Goal: Task Accomplishment & Management: Manage account settings

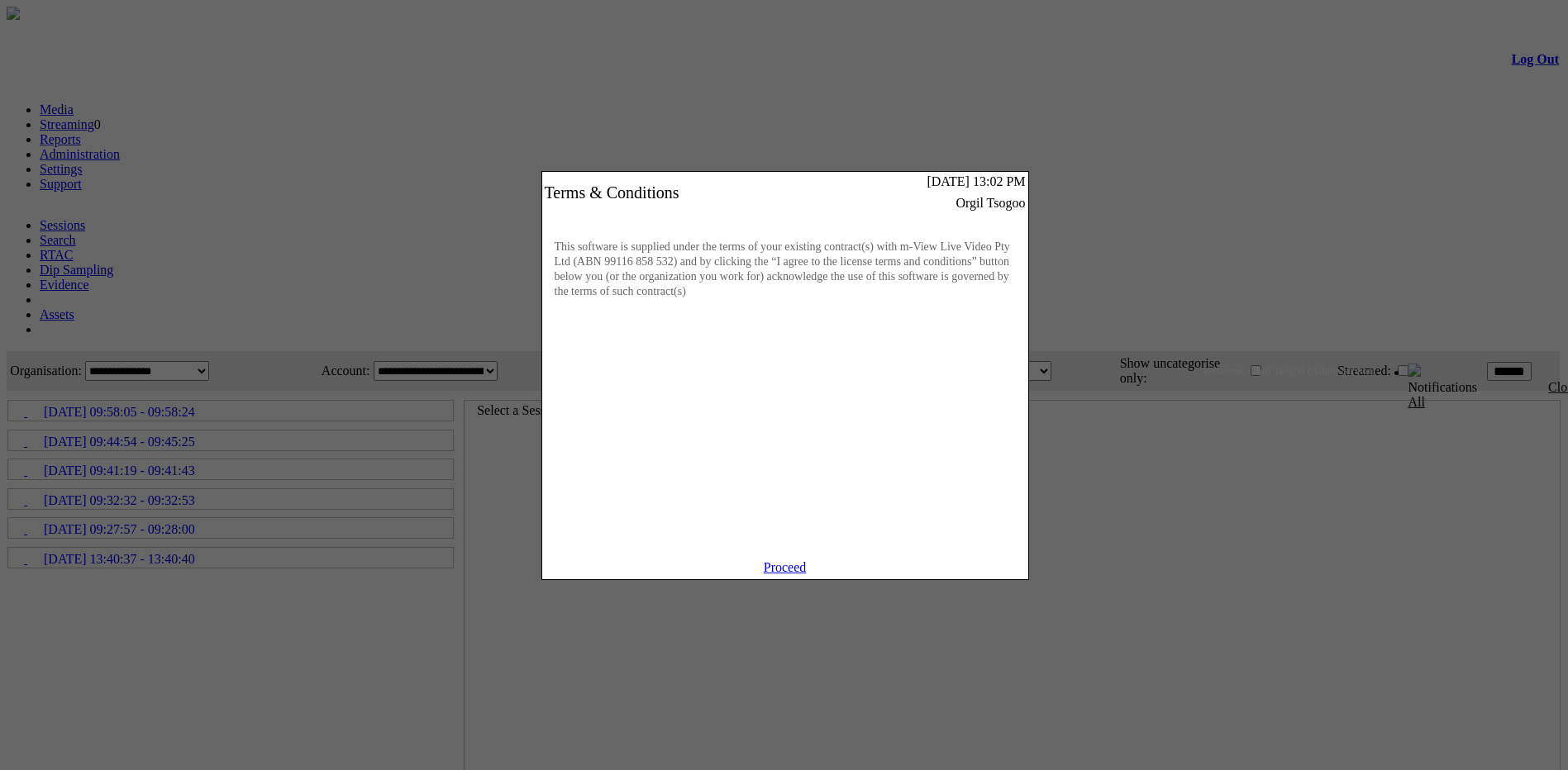
click at [788, 574] on link "Proceed" at bounding box center [785, 568] width 43 height 14
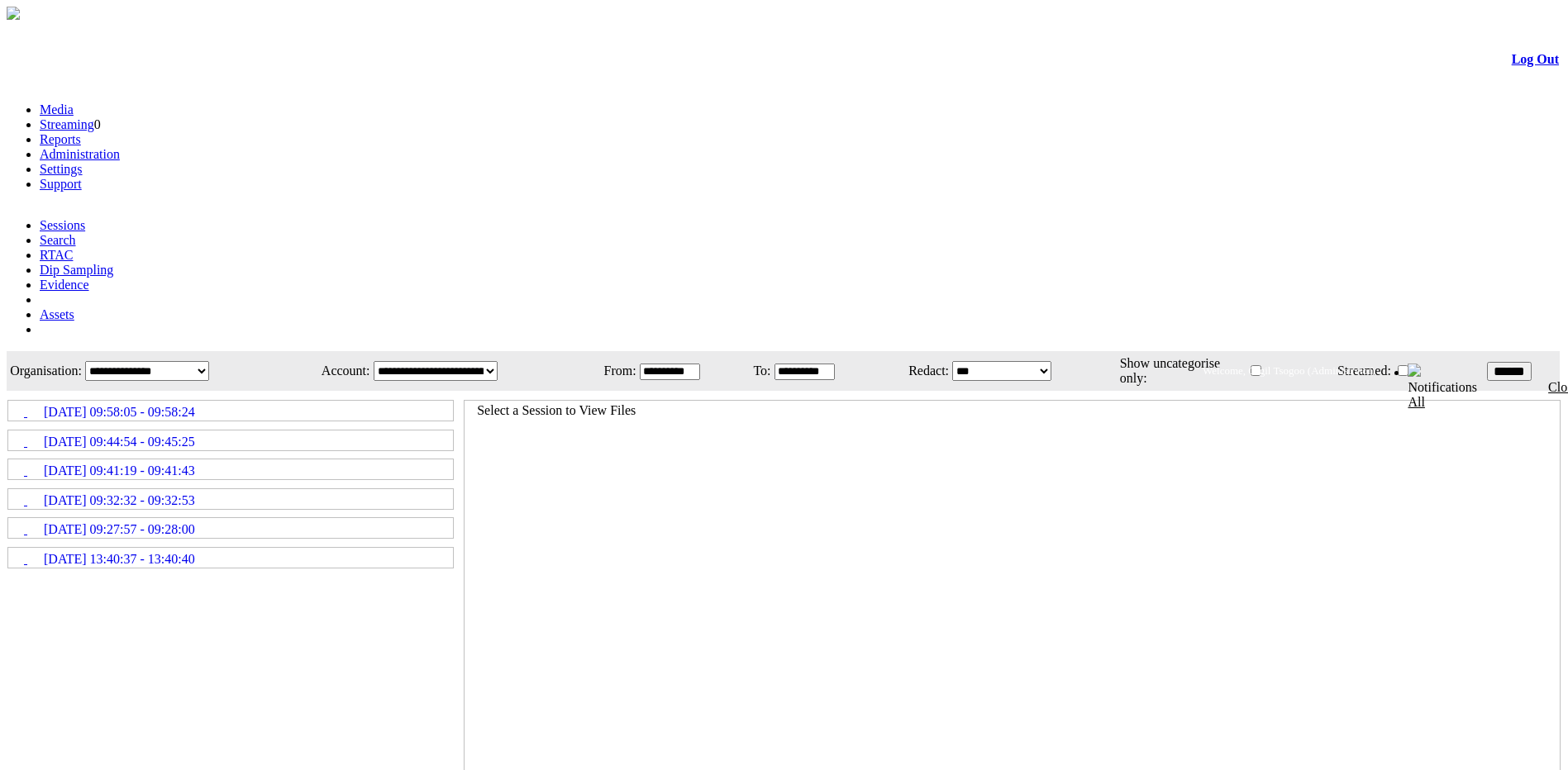
click at [120, 147] on link "Administration" at bounding box center [80, 154] width 80 height 14
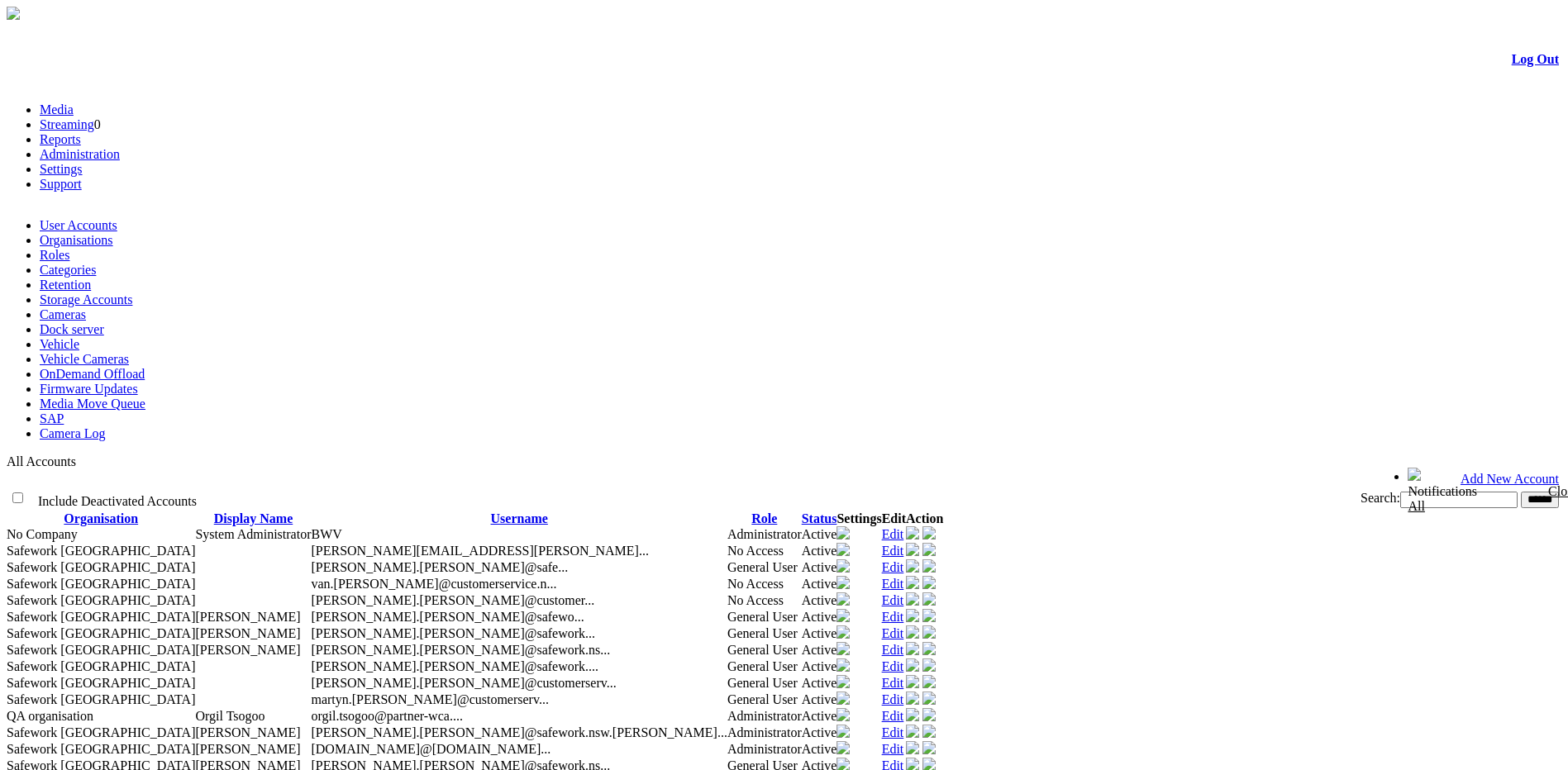
click at [777, 512] on link "Role" at bounding box center [764, 519] width 25 height 14
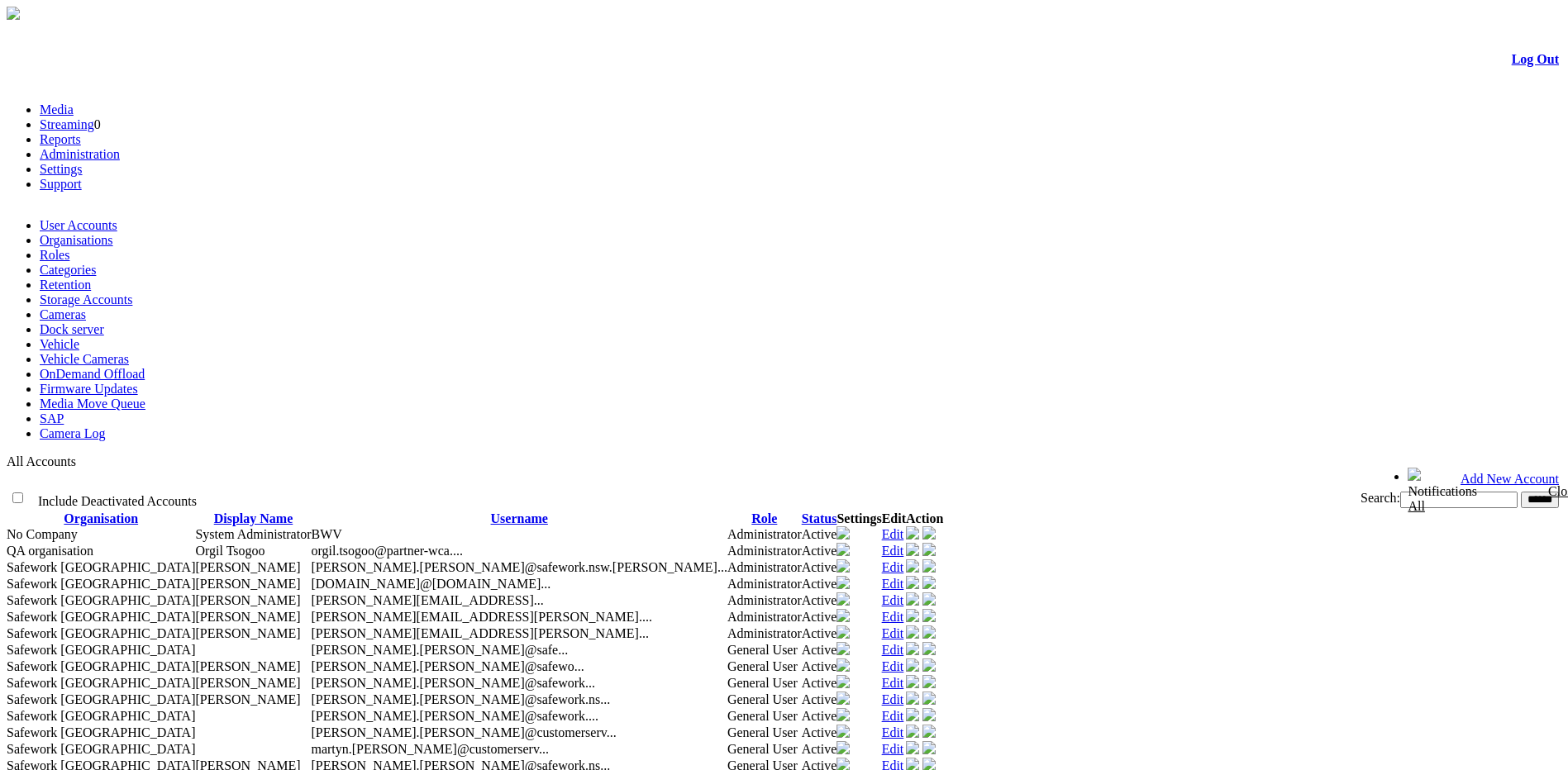
click at [777, 512] on link "Role" at bounding box center [764, 519] width 25 height 14
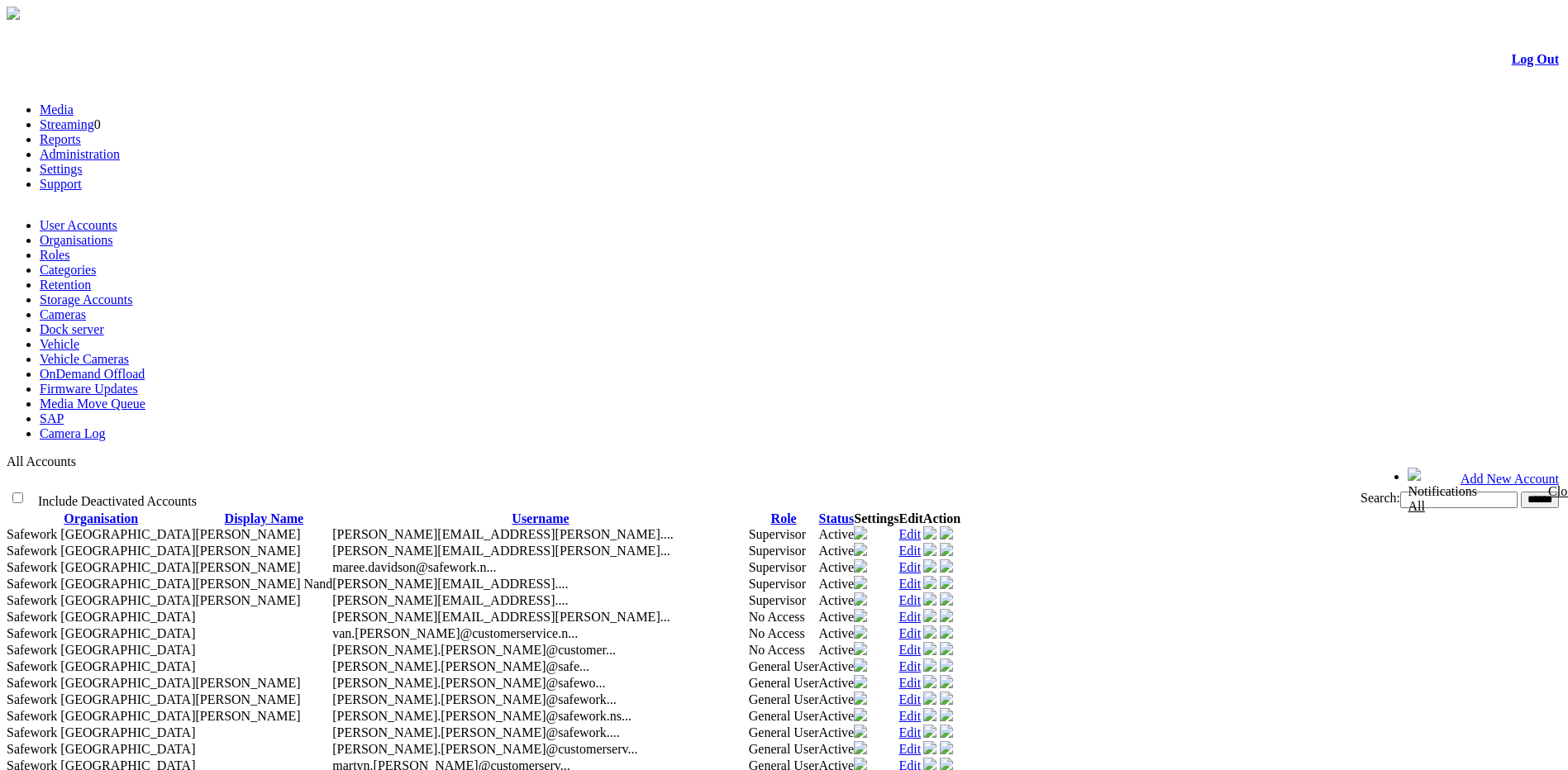
click at [796, 512] on link "Role" at bounding box center [784, 519] width 25 height 14
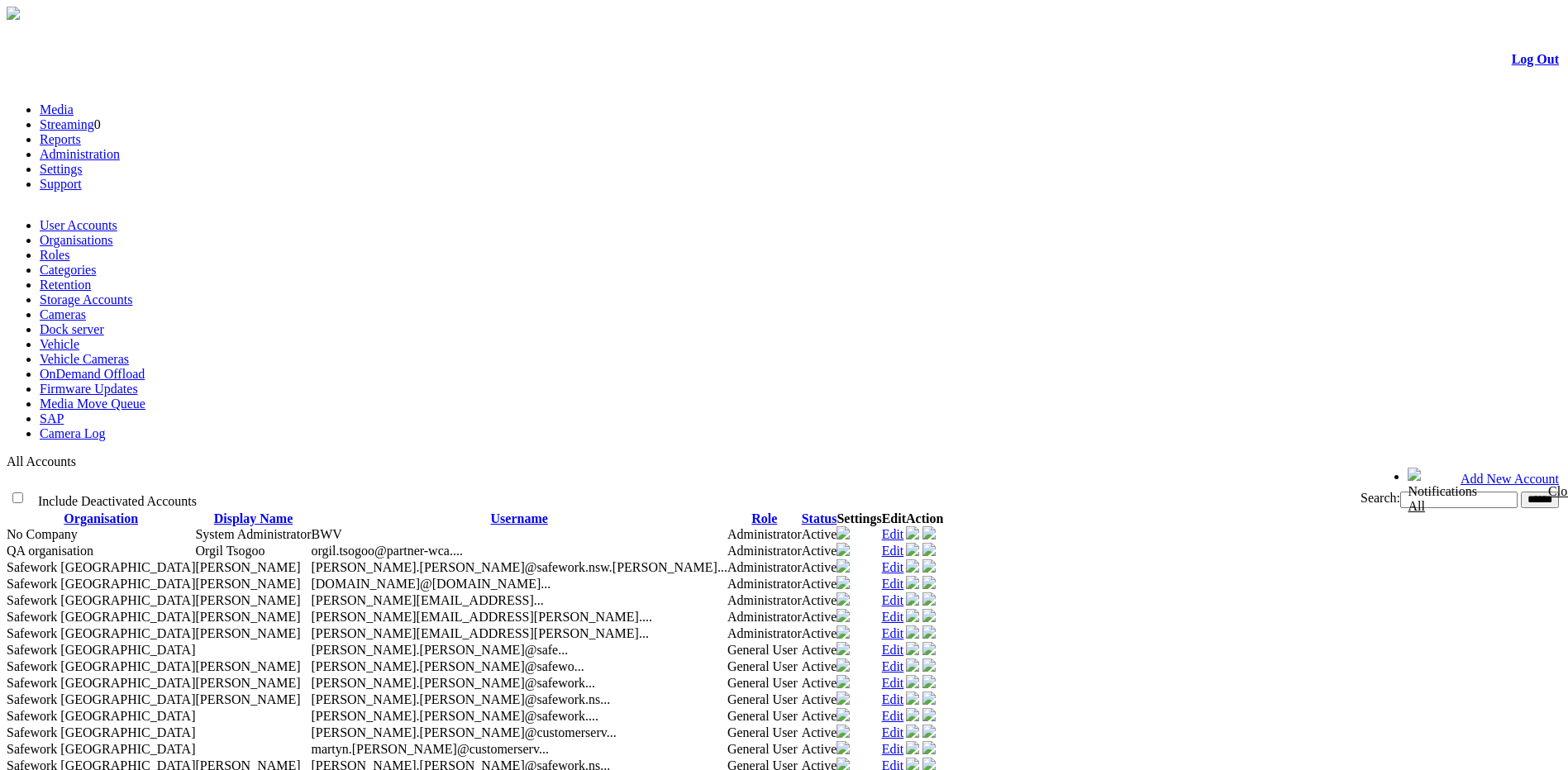
click at [62, 102] on link "Media" at bounding box center [56, 109] width 34 height 14
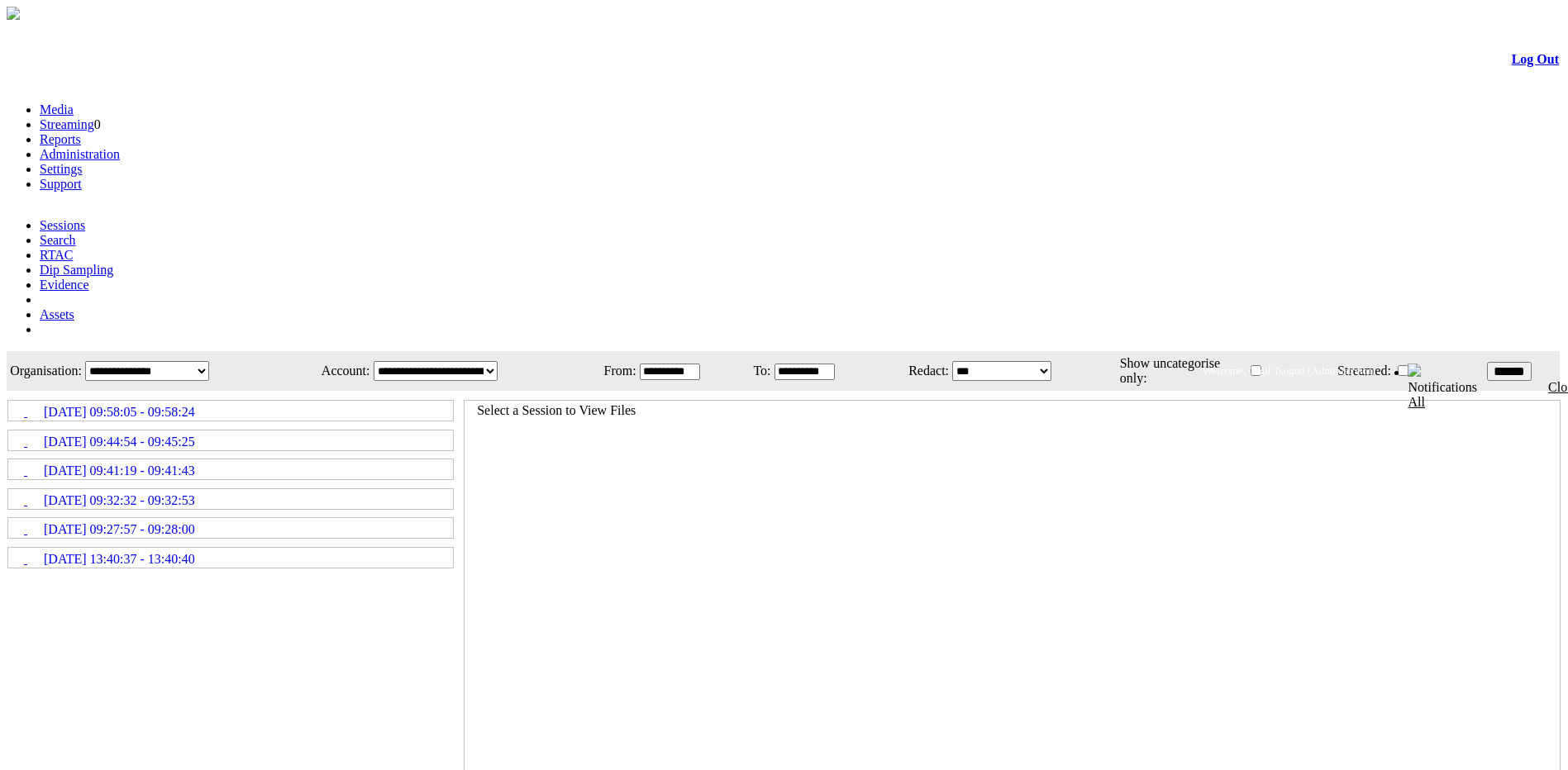
click at [362, 431] on link "[DATE] 09:44:54 - 09:45:25" at bounding box center [230, 440] width 443 height 18
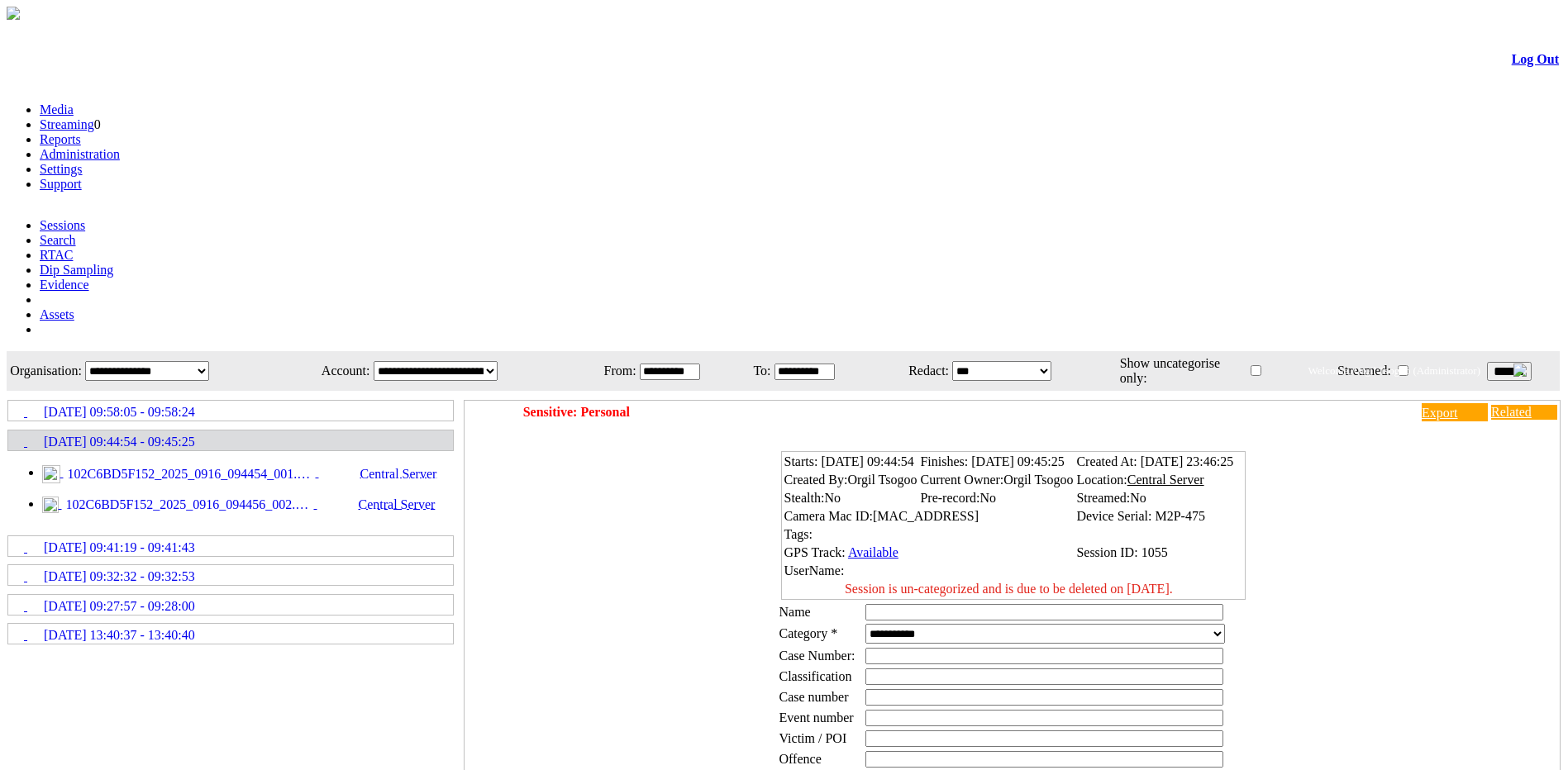
click at [120, 147] on link "Administration" at bounding box center [80, 154] width 80 height 14
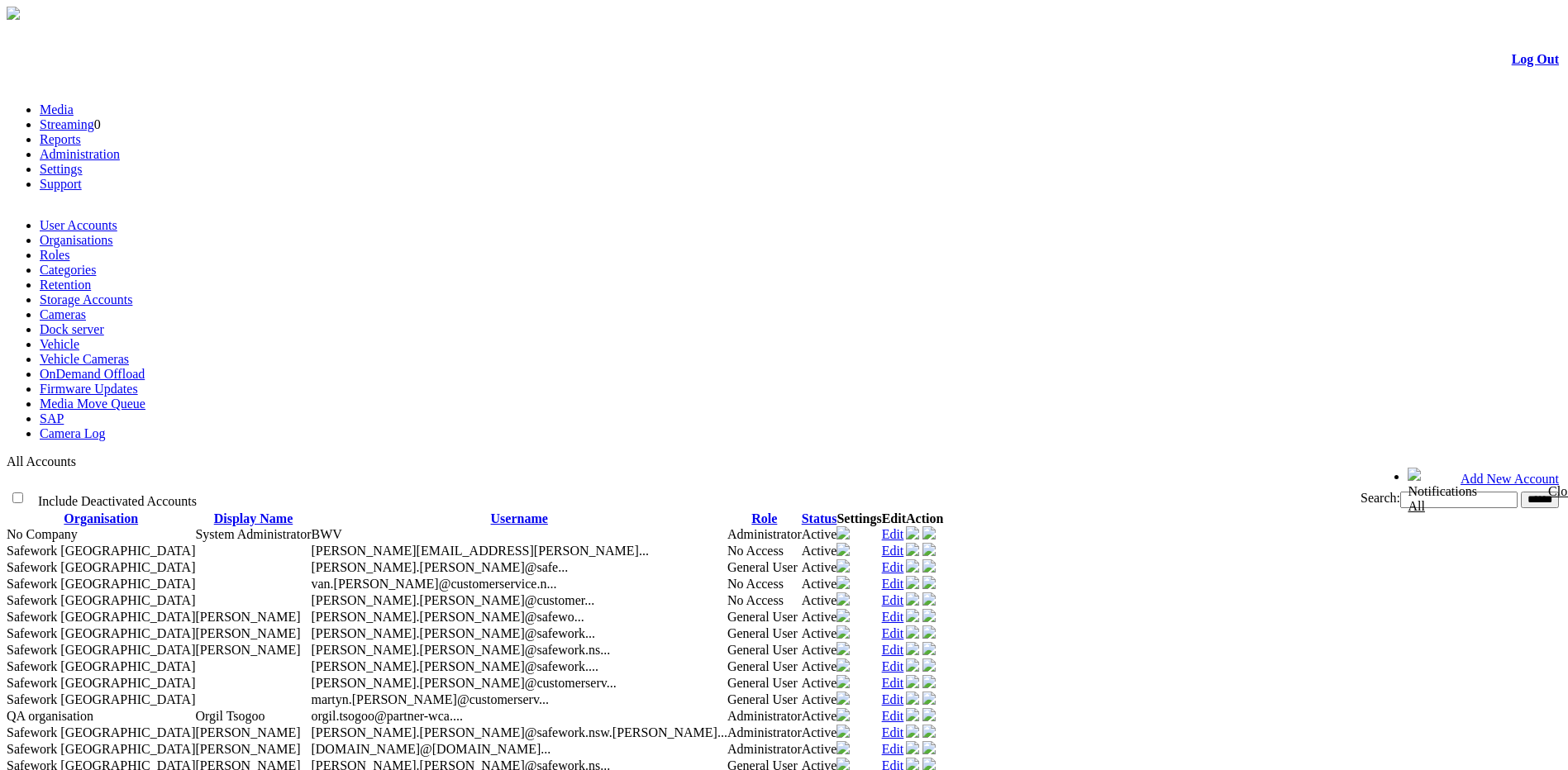
click at [1400, 492] on input "text" at bounding box center [1458, 499] width 118 height 17
type input "*****"
click at [1520, 492] on input "******" at bounding box center [1539, 499] width 38 height 17
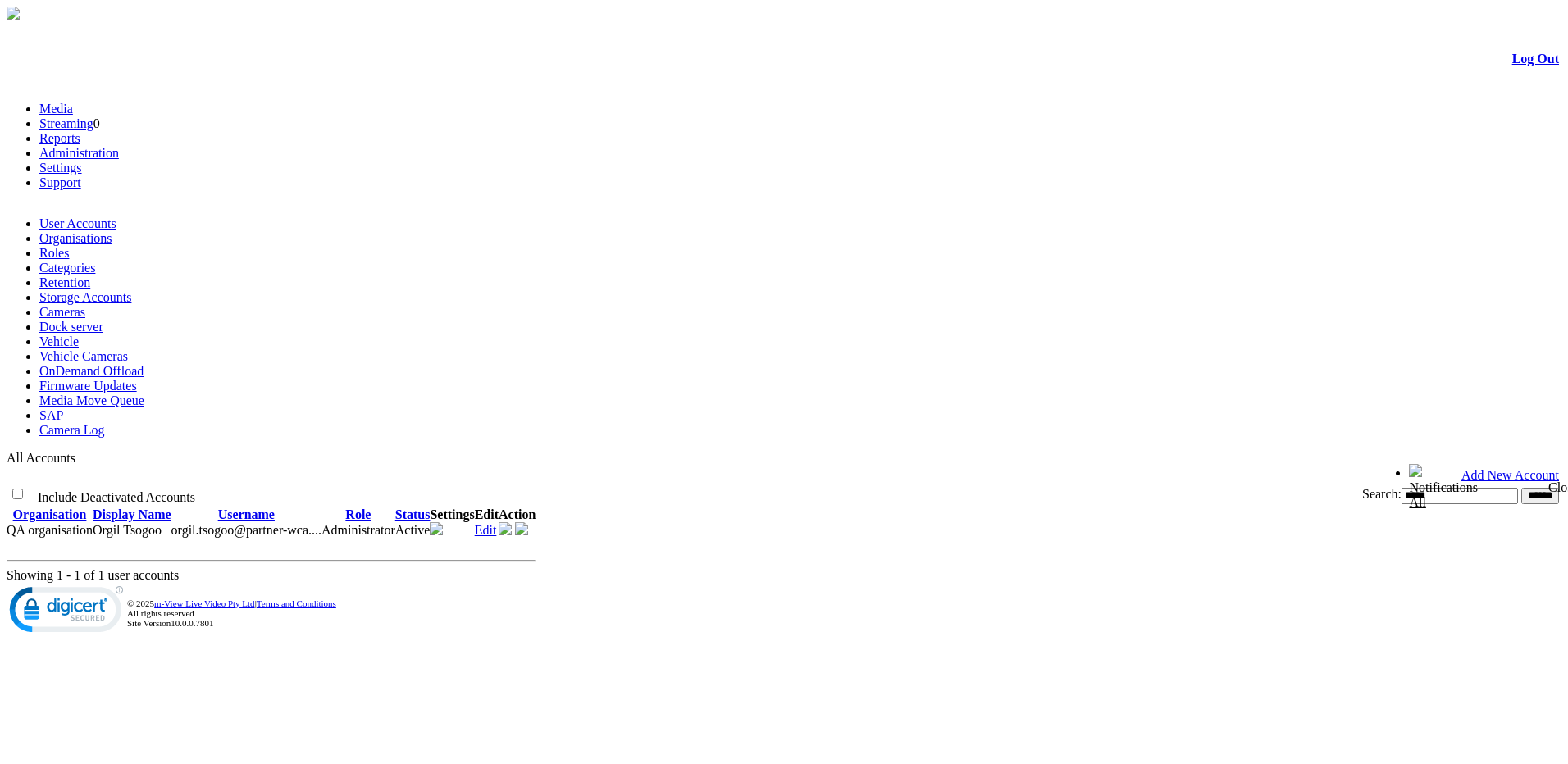
click at [498, 523] on link "Edit" at bounding box center [486, 530] width 22 height 14
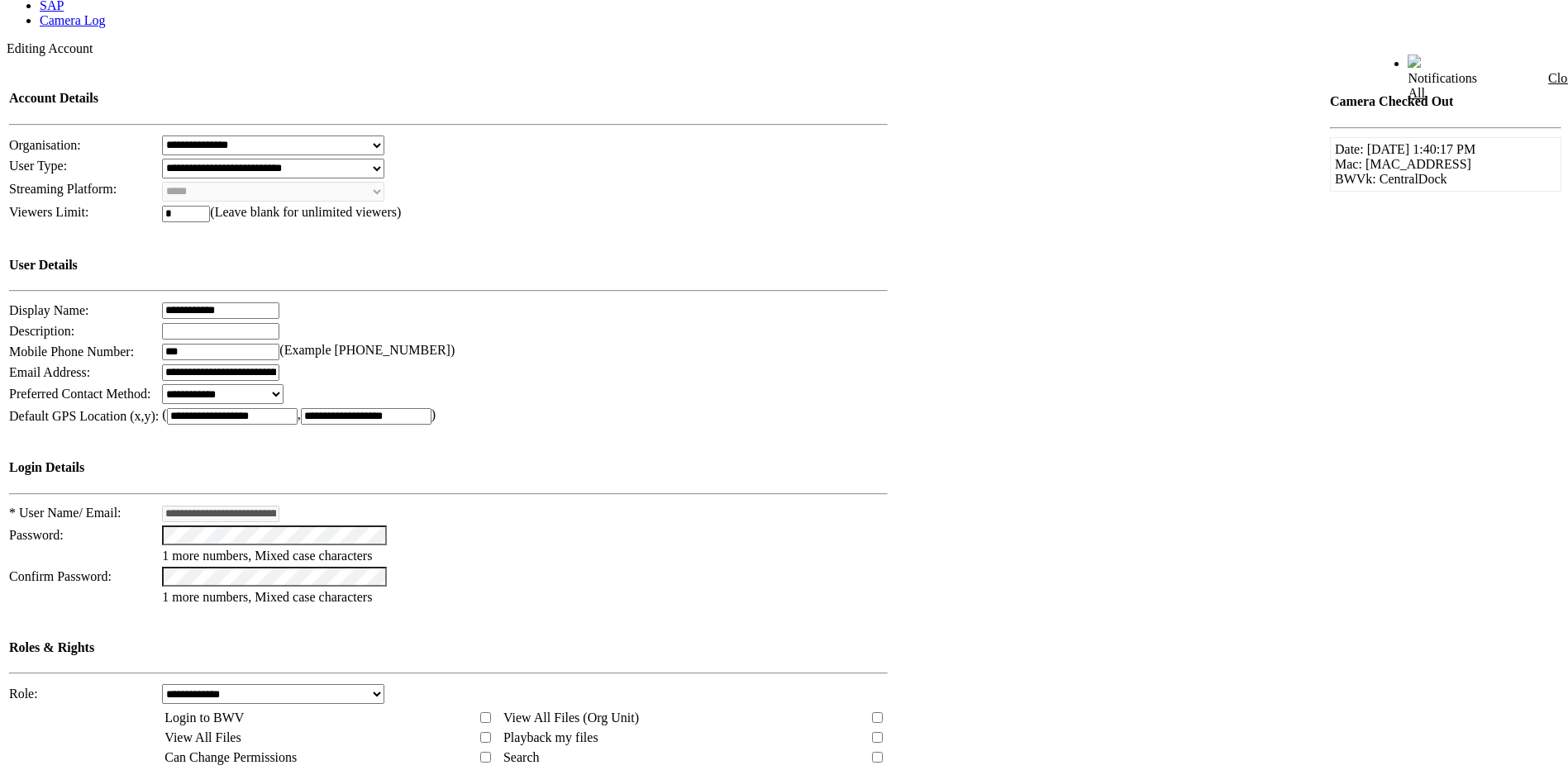
scroll to position [694, 0]
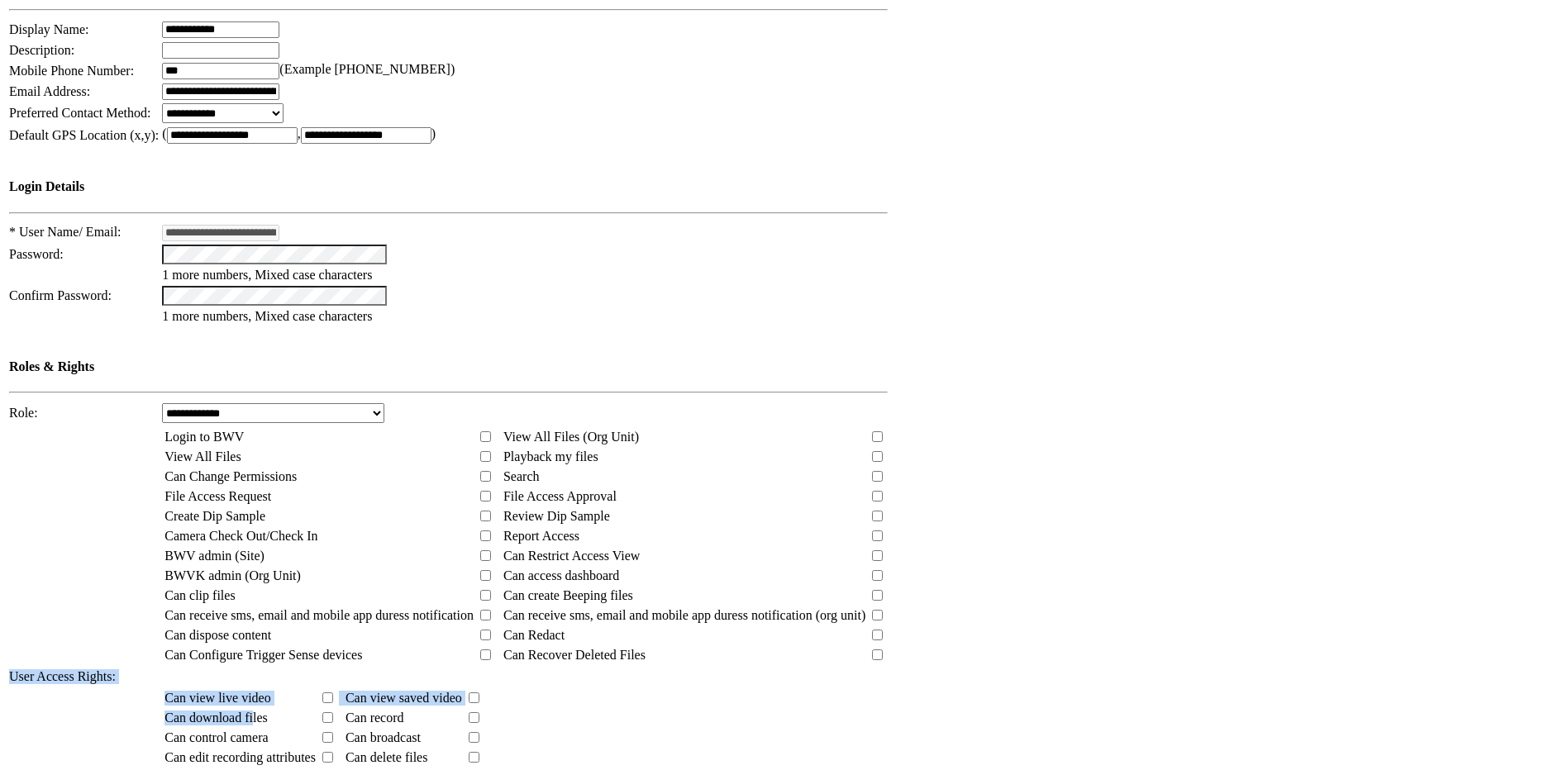
drag, startPoint x: 52, startPoint y: 382, endPoint x: 266, endPoint y: 443, distance: 222.5
click at [266, 443] on tbody "**********" at bounding box center [450, 322] width 884 height 1091
click at [260, 709] on td "Can download files" at bounding box center [239, 717] width 153 height 18
drag, startPoint x: 186, startPoint y: 435, endPoint x: 303, endPoint y: 441, distance: 117.2
click at [303, 709] on td "Can download files" at bounding box center [239, 717] width 153 height 18
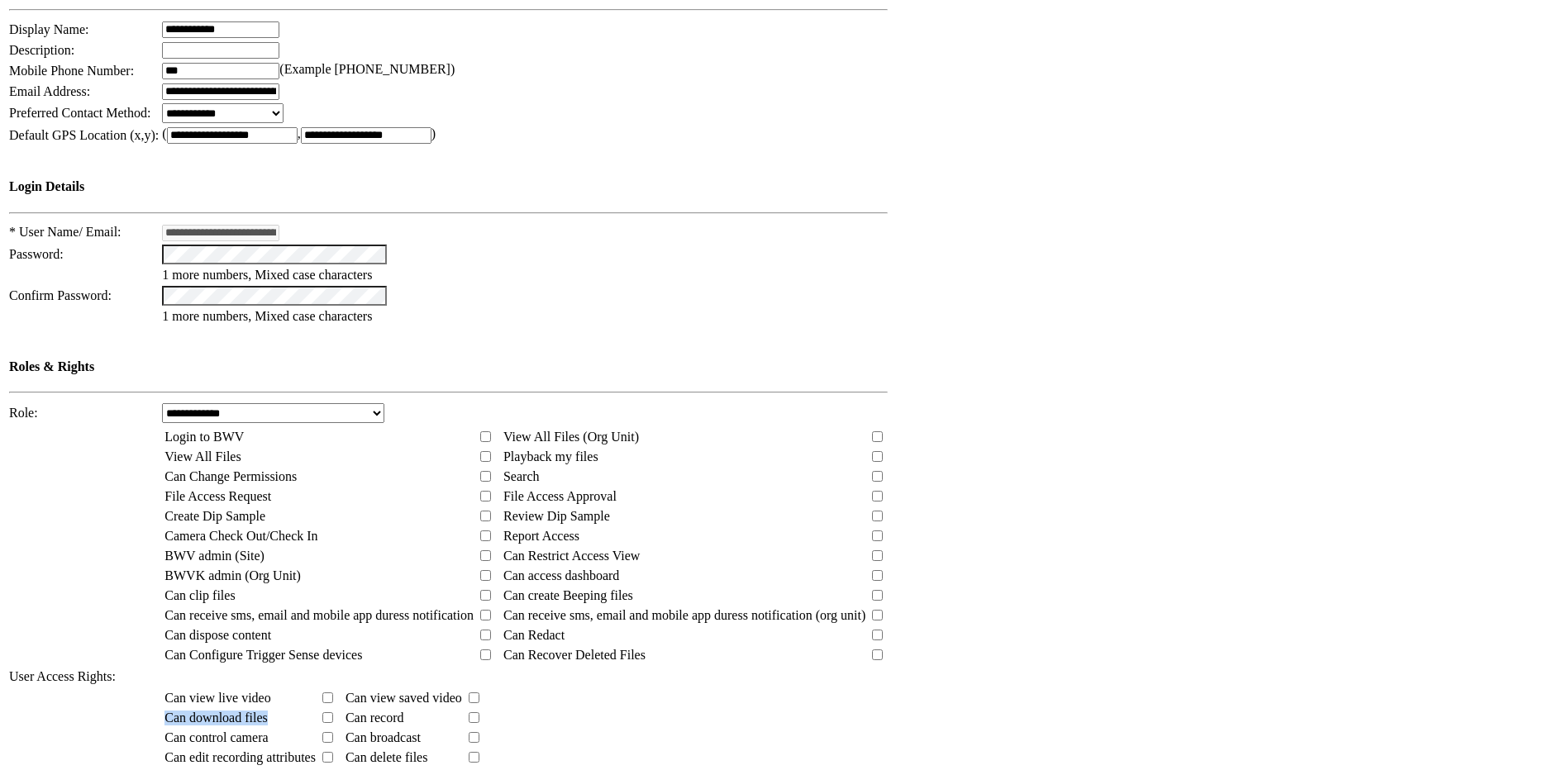
click at [303, 709] on td "Can download files" at bounding box center [239, 717] width 153 height 18
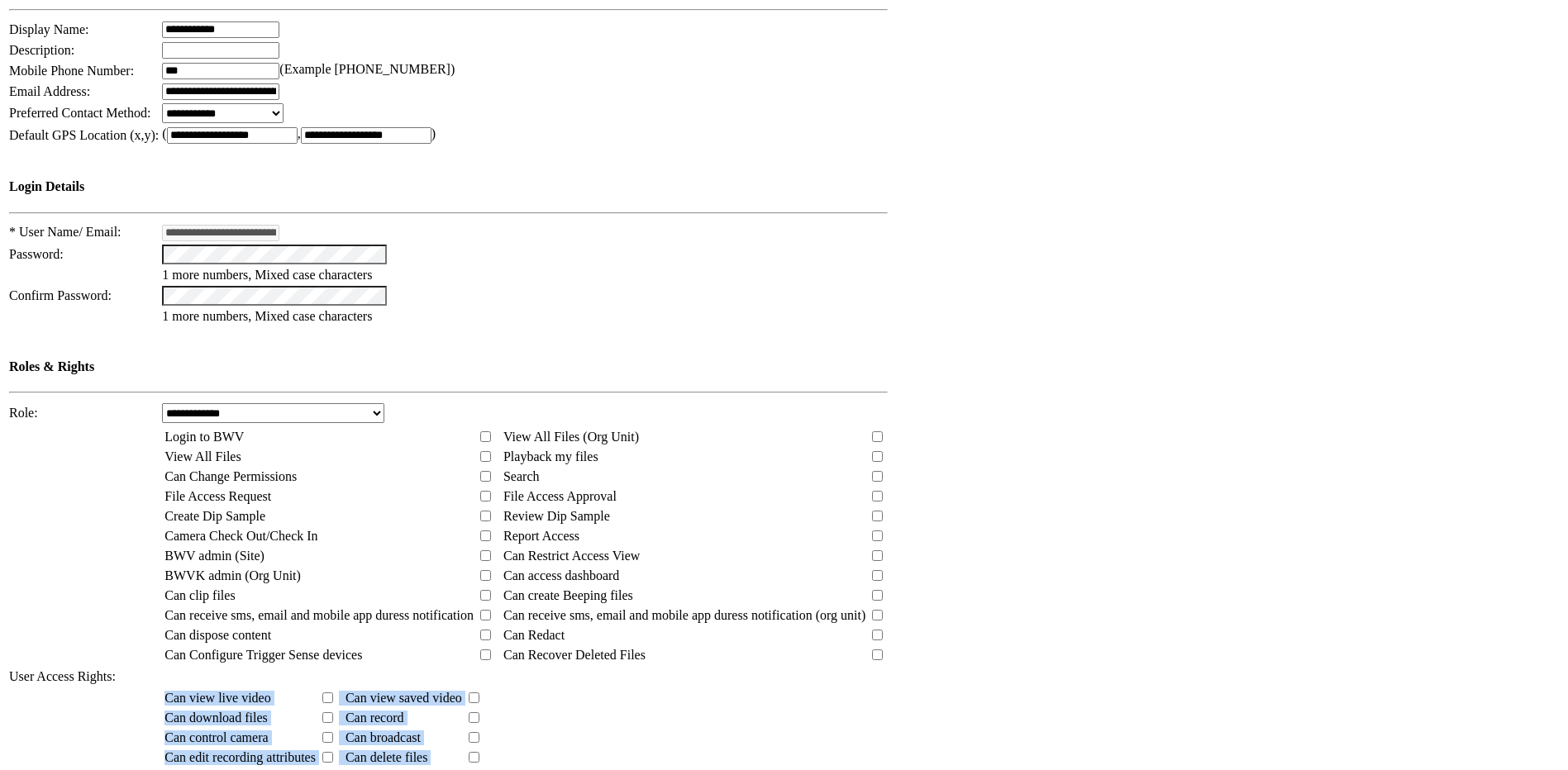
drag, startPoint x: 187, startPoint y: 411, endPoint x: 526, endPoint y: 562, distance: 371.1
click at [526, 562] on tbody "**********" at bounding box center [450, 322] width 884 height 1091
drag, startPoint x: 526, startPoint y: 562, endPoint x: 556, endPoint y: 559, distance: 30.1
drag, startPoint x: 182, startPoint y: 399, endPoint x: 579, endPoint y: 550, distance: 424.7
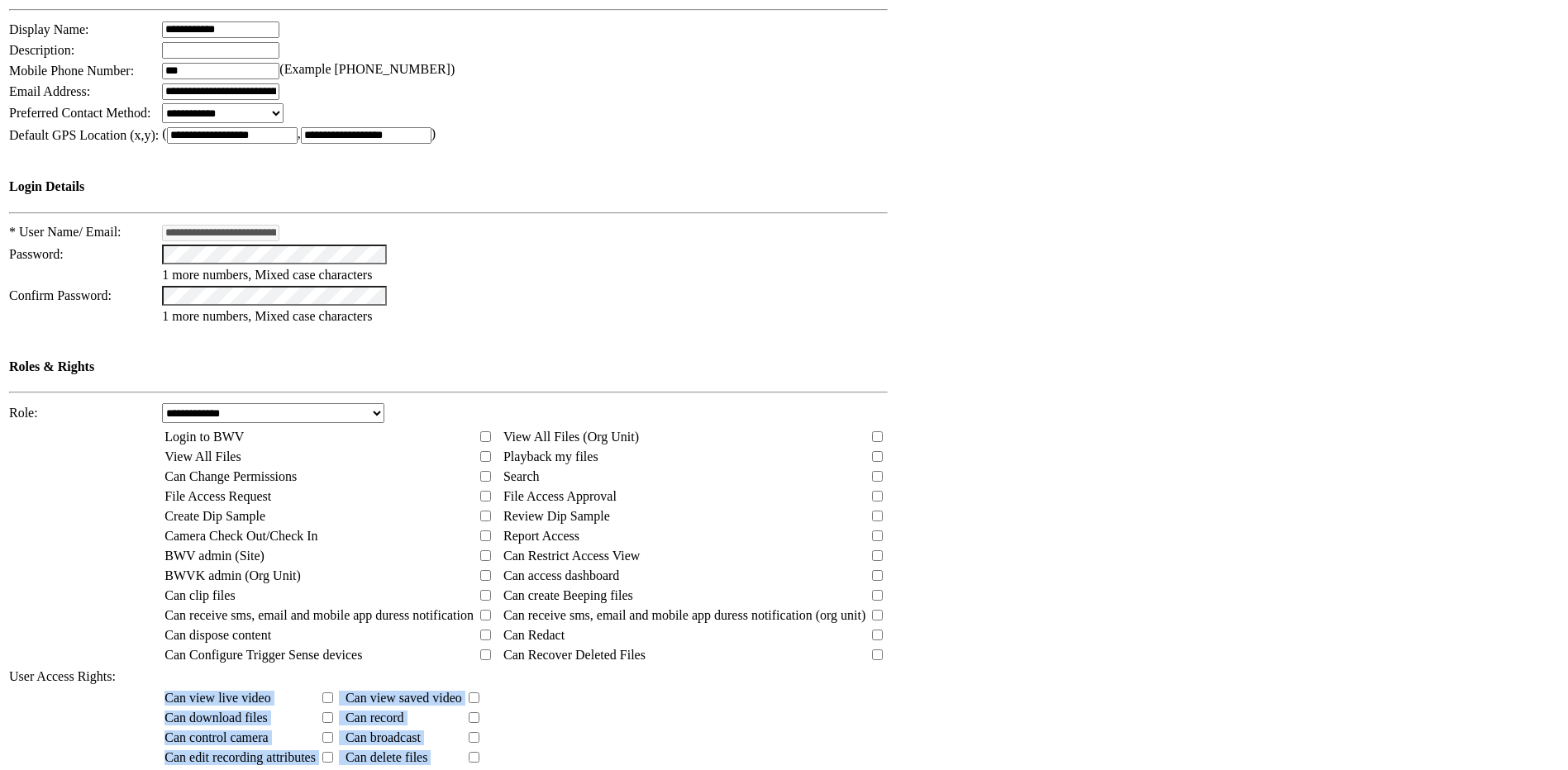
click at [579, 550] on tbody "**********" at bounding box center [450, 322] width 884 height 1091
drag, startPoint x: 501, startPoint y: 559, endPoint x: 91, endPoint y: 392, distance: 442.7
click at [91, 392] on tbody "**********" at bounding box center [450, 322] width 884 height 1091
drag, startPoint x: 91, startPoint y: 392, endPoint x: 172, endPoint y: 422, distance: 86.4
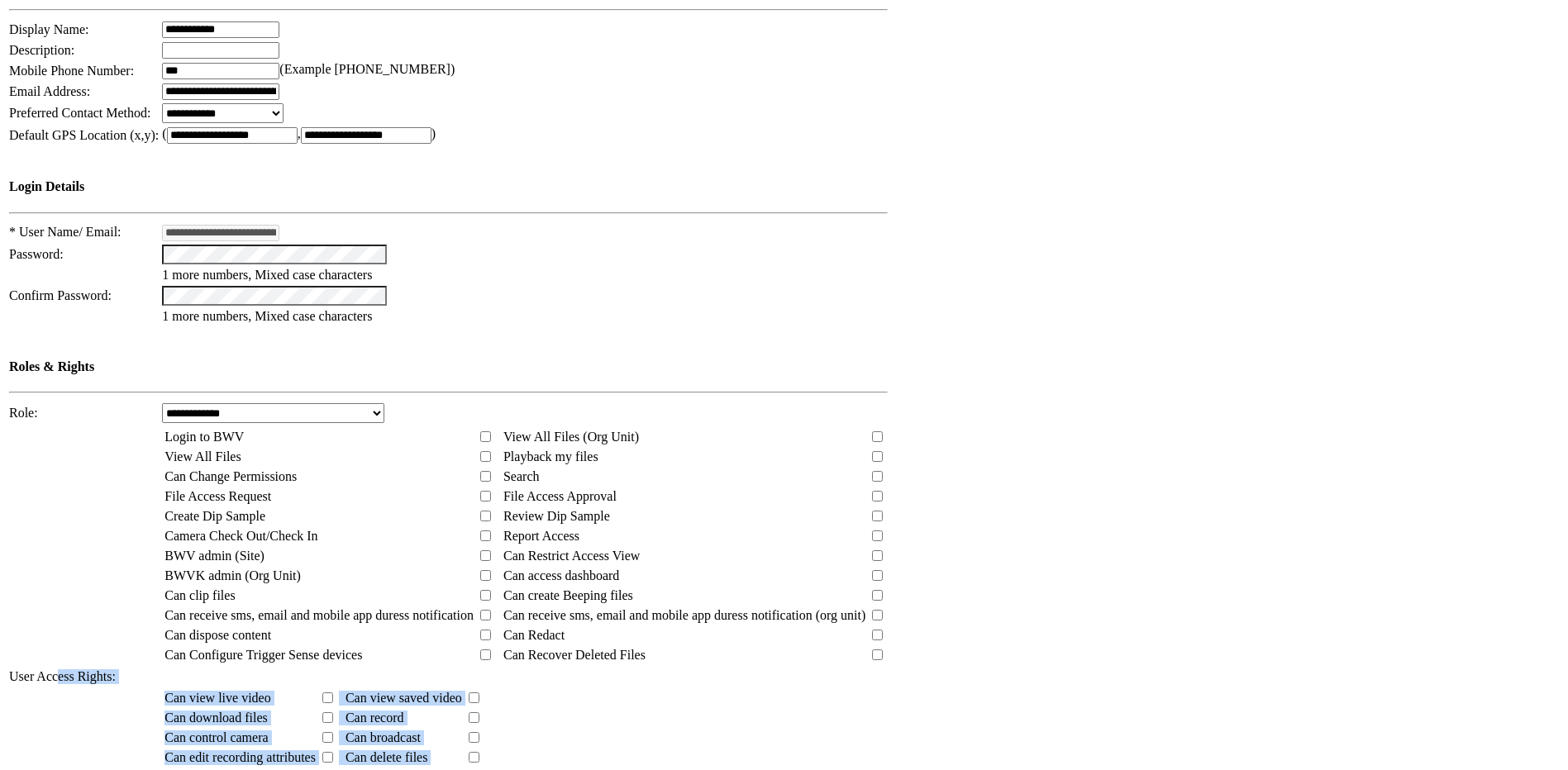
click at [160, 687] on td at bounding box center [83, 738] width 151 height 102
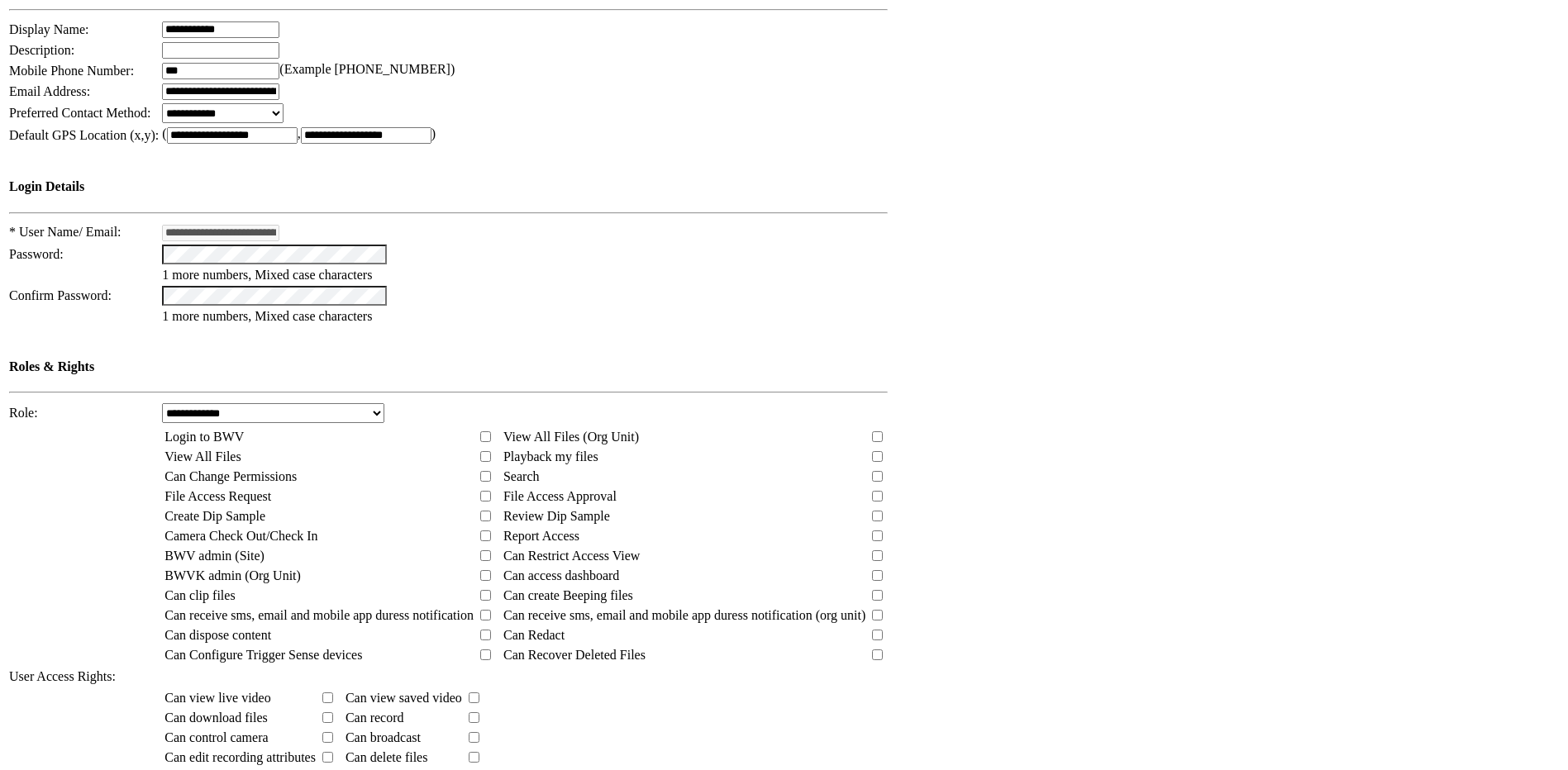
drag, startPoint x: 292, startPoint y: 490, endPoint x: 232, endPoint y: 434, distance: 82.1
click at [232, 689] on tbody "Can view live video Can view saved video Can download files Can record Can cont…" at bounding box center [322, 738] width 318 height 97
drag, startPoint x: 232, startPoint y: 434, endPoint x: 229, endPoint y: 476, distance: 42.1
click at [229, 751] on span "Can edit recording attributes" at bounding box center [239, 757] width 151 height 14
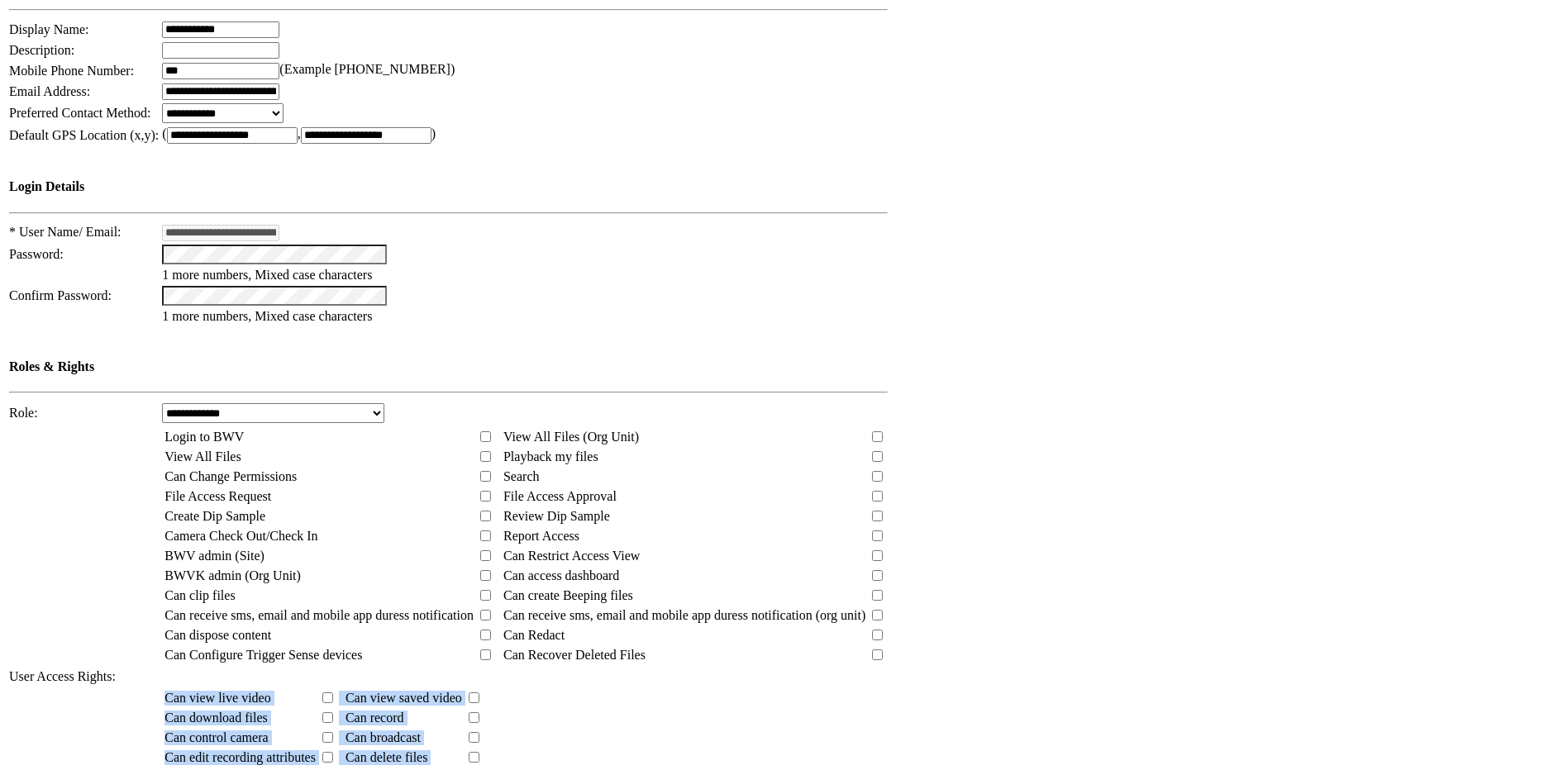
drag, startPoint x: 447, startPoint y: 572, endPoint x: 172, endPoint y: 420, distance: 314.2
click at [172, 420] on tbody "**********" at bounding box center [450, 322] width 884 height 1091
drag, startPoint x: 172, startPoint y: 420, endPoint x: 224, endPoint y: 450, distance: 60.0
click at [224, 729] on td "Can control camera" at bounding box center [239, 738] width 153 height 18
drag, startPoint x: 205, startPoint y: 408, endPoint x: 333, endPoint y: 511, distance: 164.3
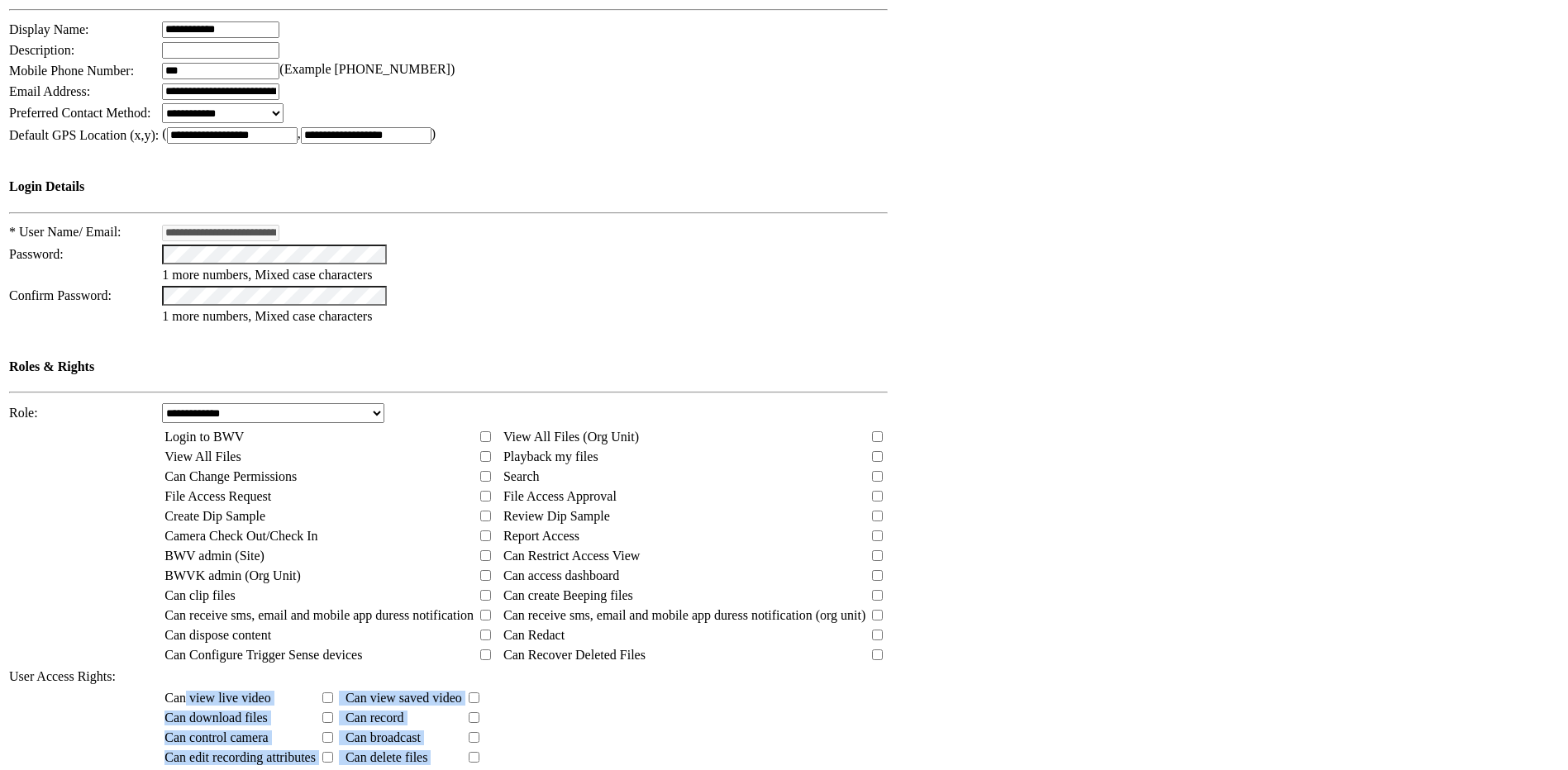
click at [333, 689] on tbody "Can view live video Can view saved video Can download files Can record Can cont…" at bounding box center [322, 738] width 318 height 97
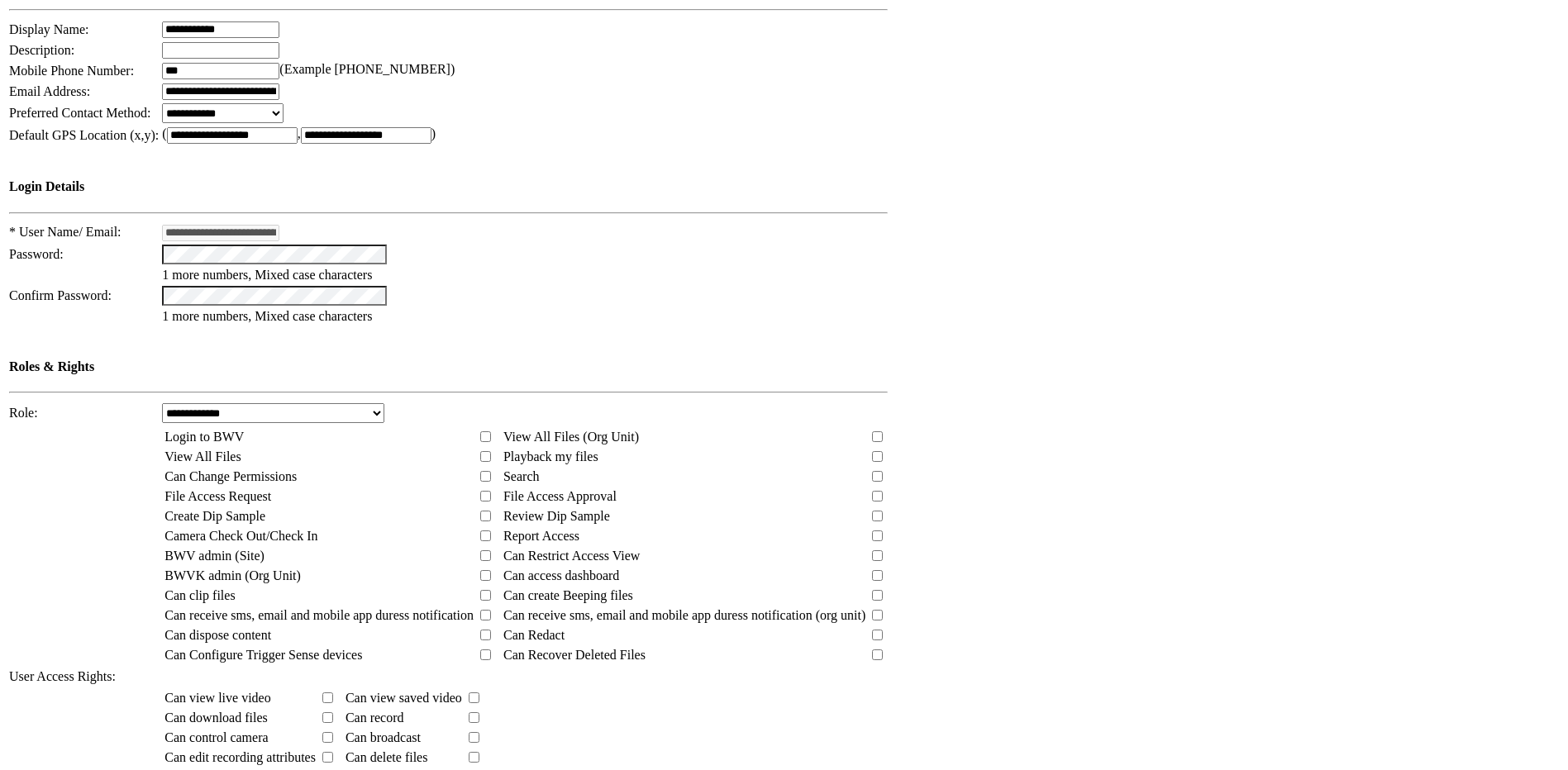
click at [343, 769] on td at bounding box center [340, 778] width 5 height 18
click at [285, 769] on span "Can Make Other Admins" at bounding box center [231, 777] width 132 height 14
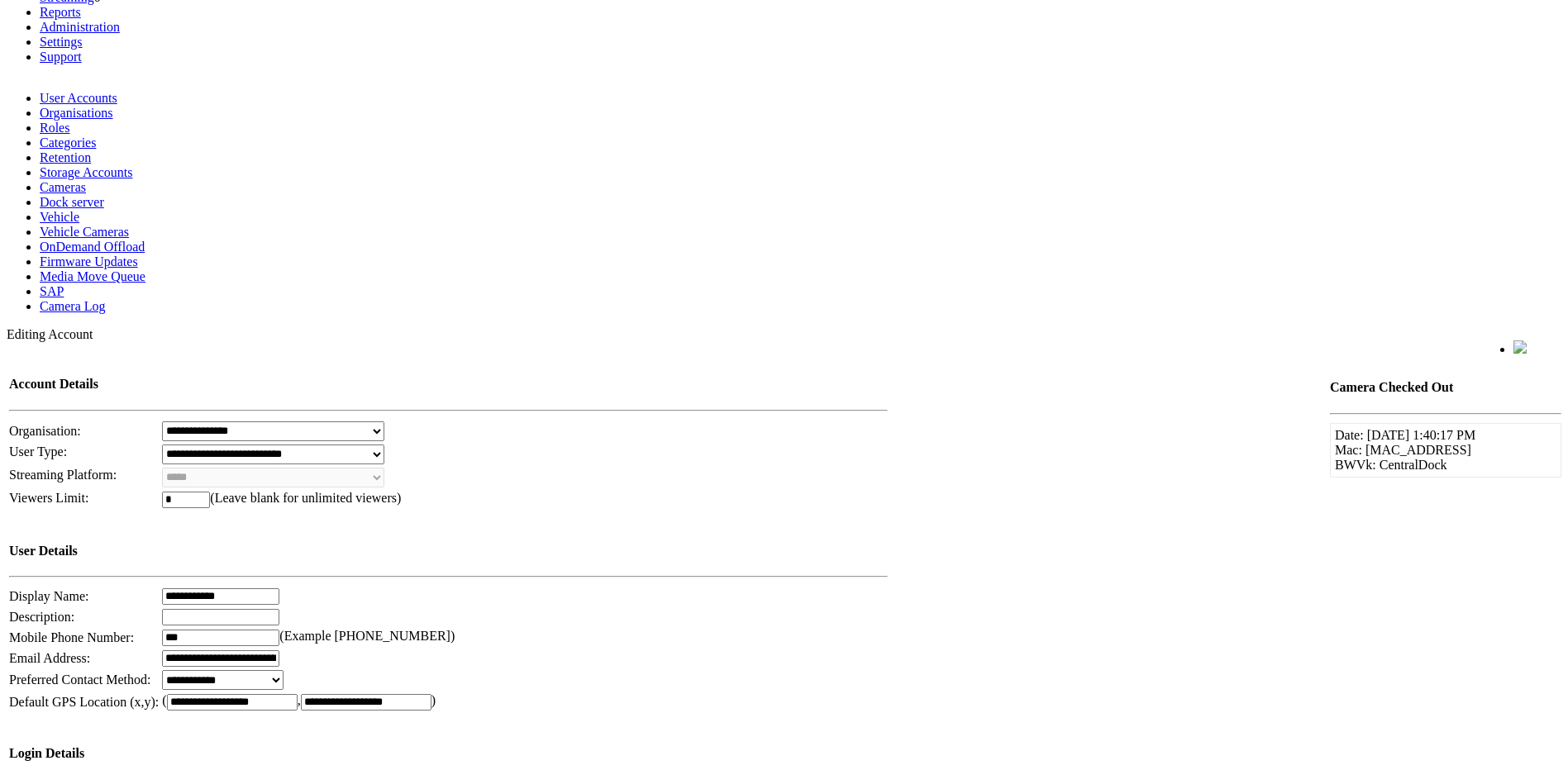
scroll to position [0, 0]
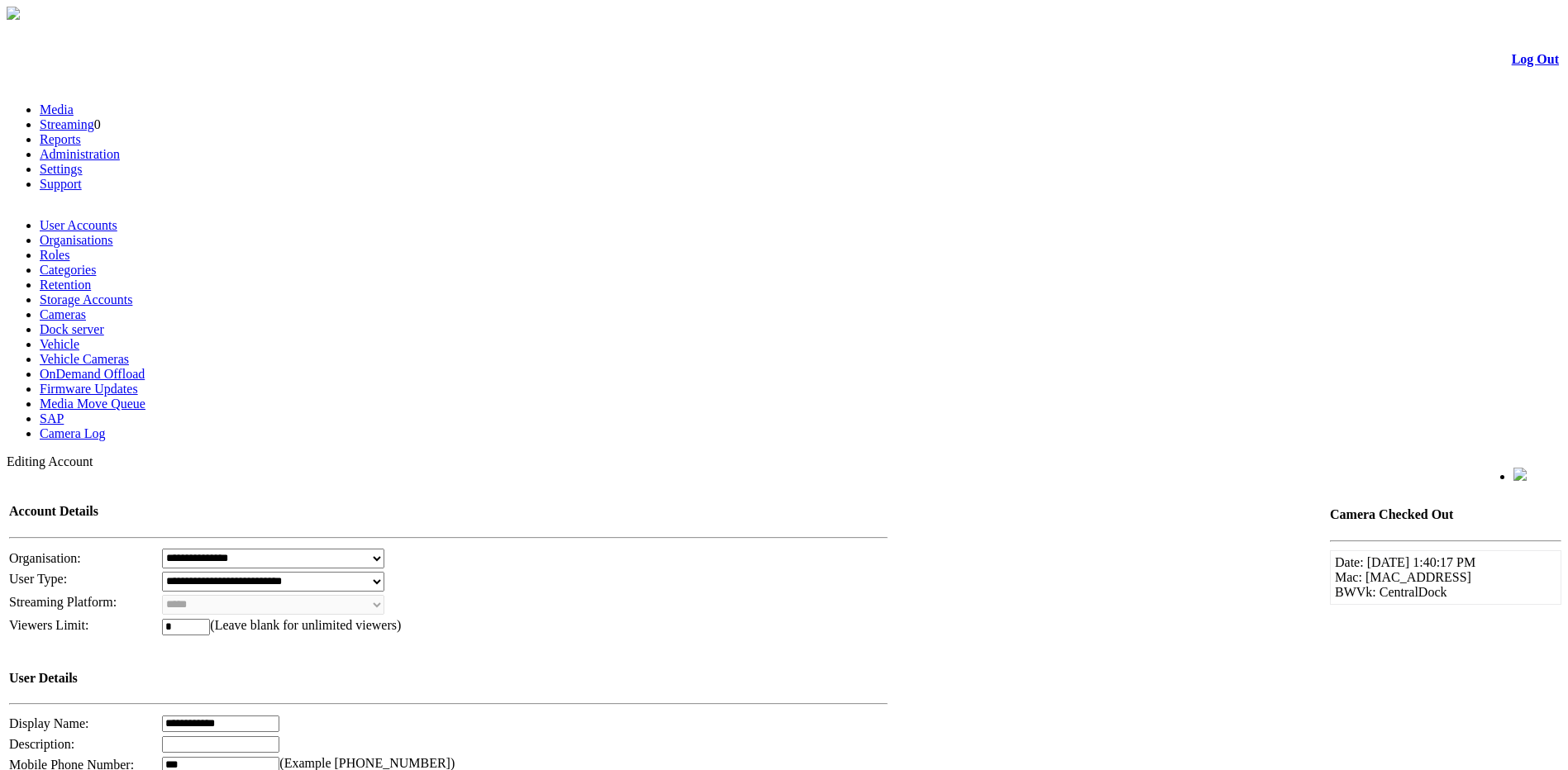
click at [74, 102] on link "Media" at bounding box center [56, 109] width 34 height 14
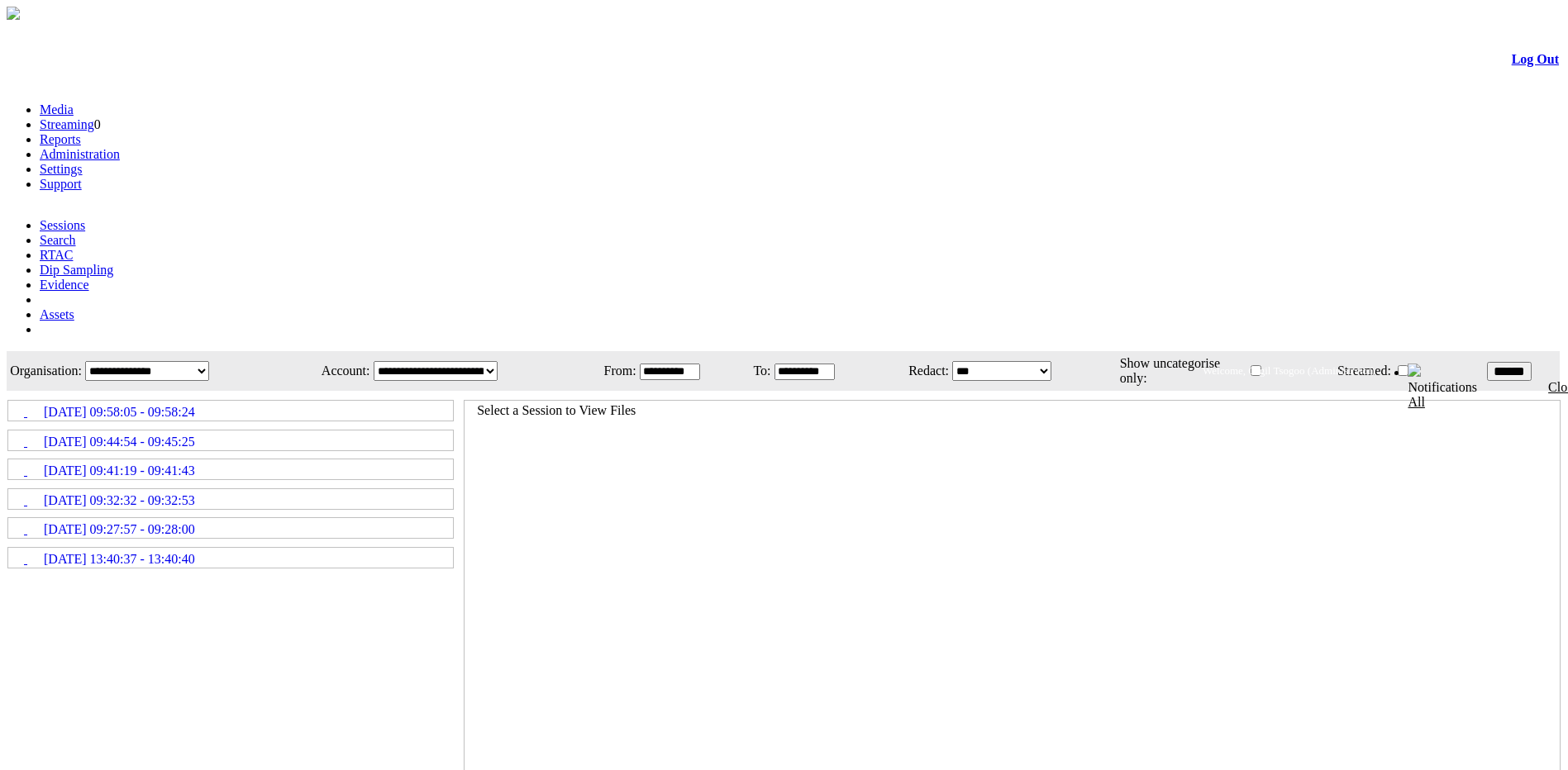
click at [320, 431] on link "[DATE] 09:44:54 - 09:45:25" at bounding box center [230, 440] width 443 height 18
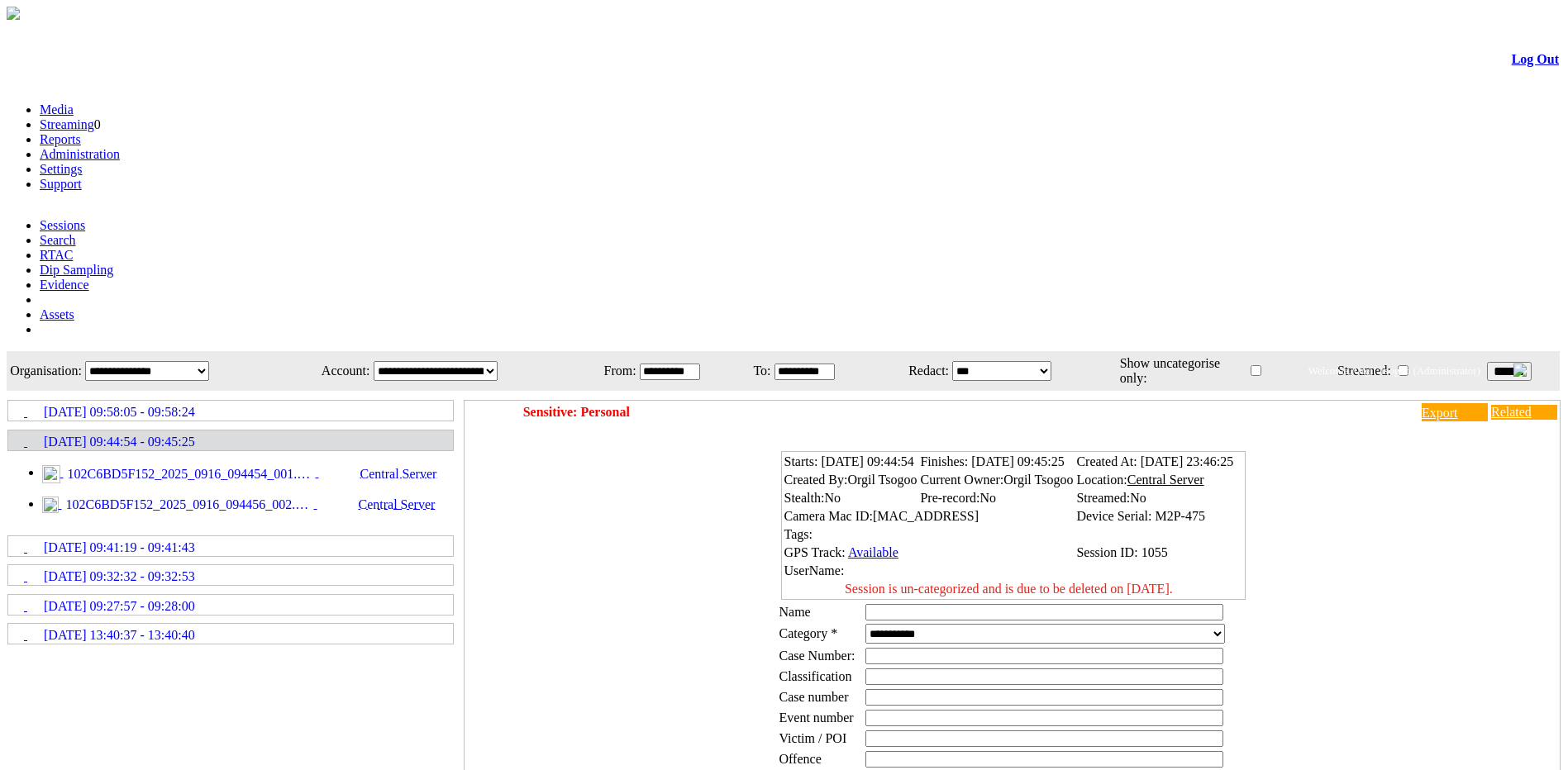
click at [320, 431] on link "[DATE] 09:44:54 - 09:45:25" at bounding box center [230, 440] width 443 height 18
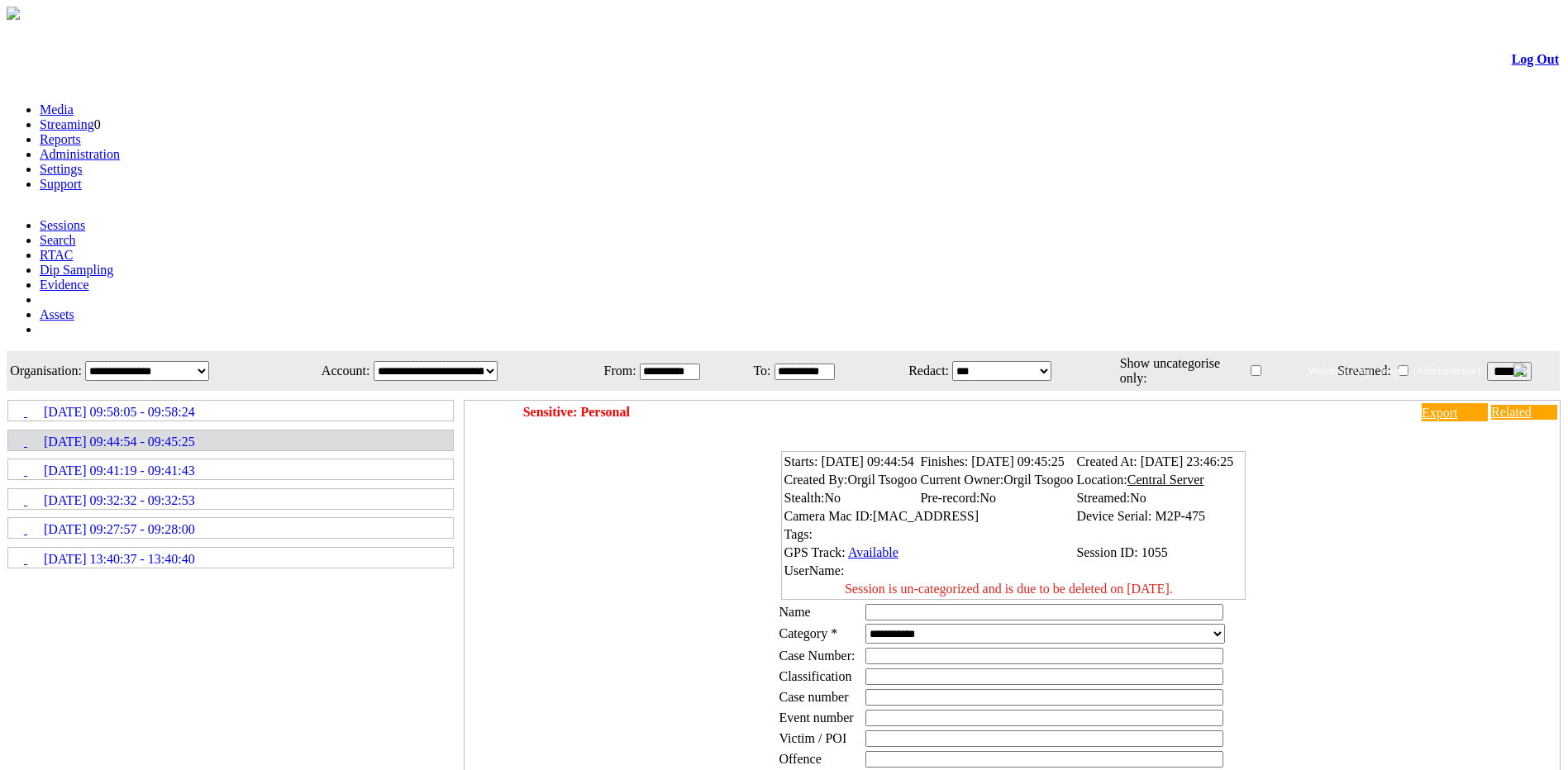
click at [74, 102] on link "Media" at bounding box center [56, 109] width 34 height 14
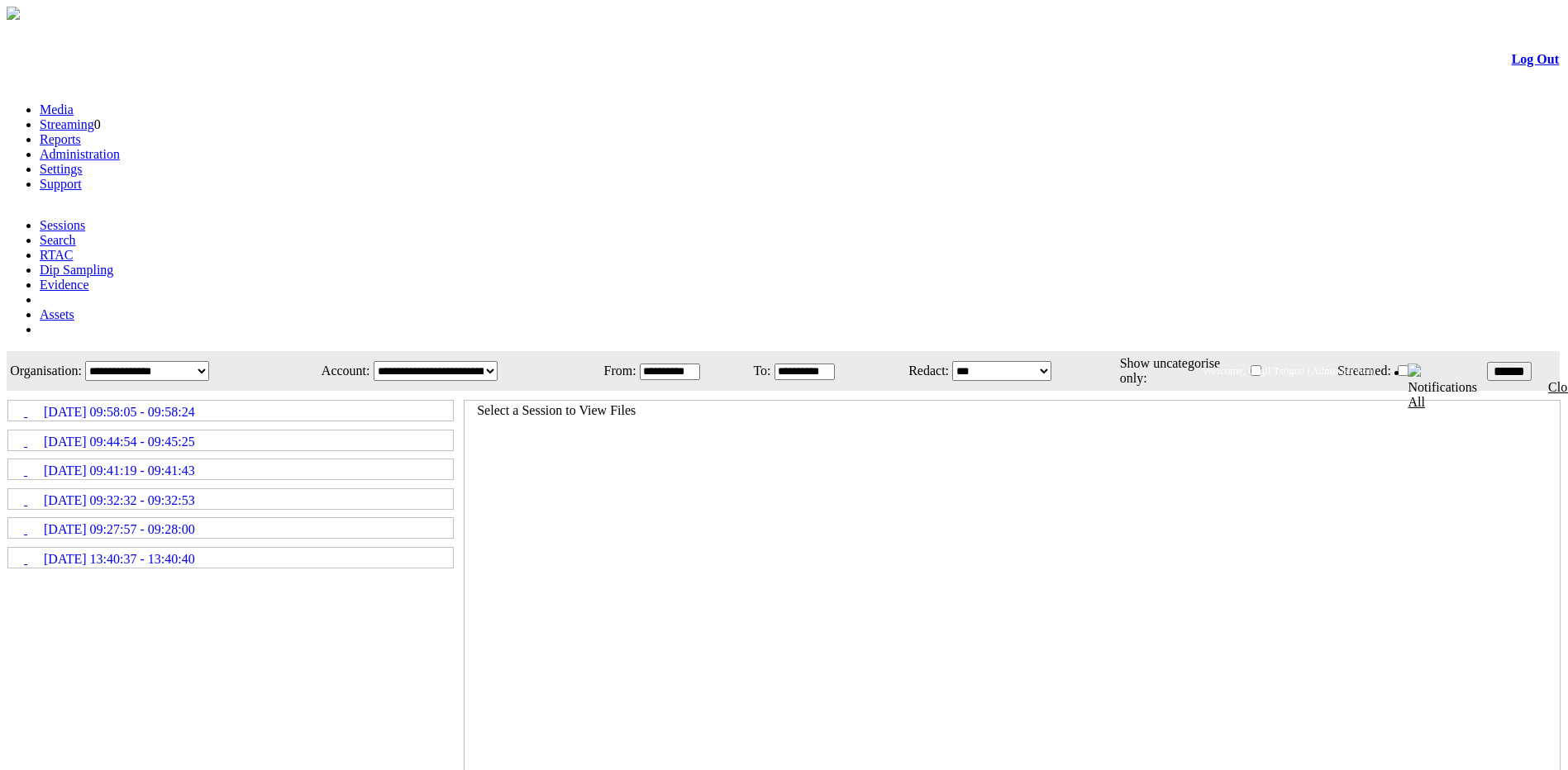
click at [120, 147] on link "Administration" at bounding box center [80, 154] width 80 height 14
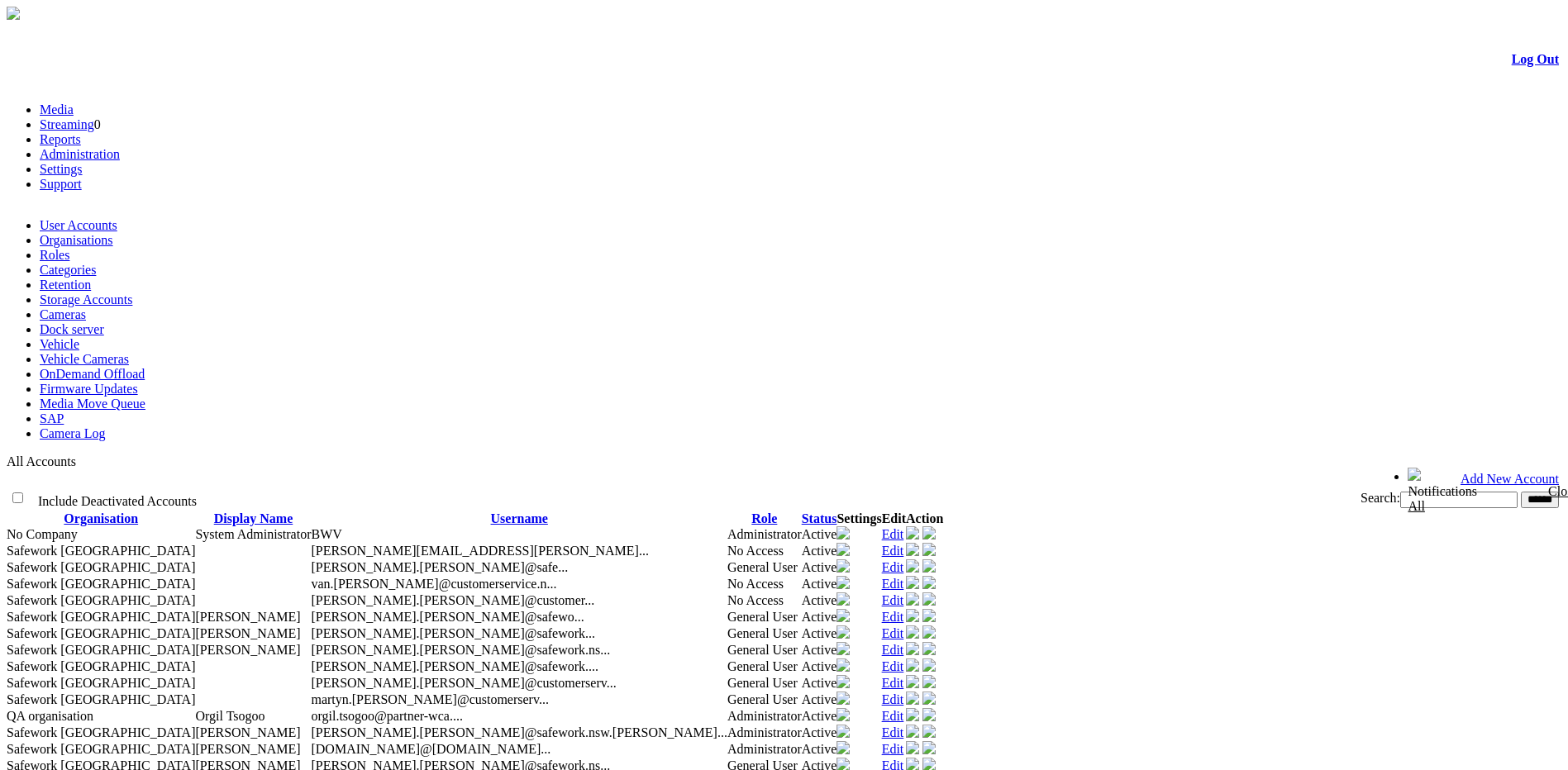
click at [1400, 492] on input "text" at bounding box center [1458, 499] width 118 height 17
type input "*****"
click at [1520, 492] on input "******" at bounding box center [1539, 499] width 38 height 17
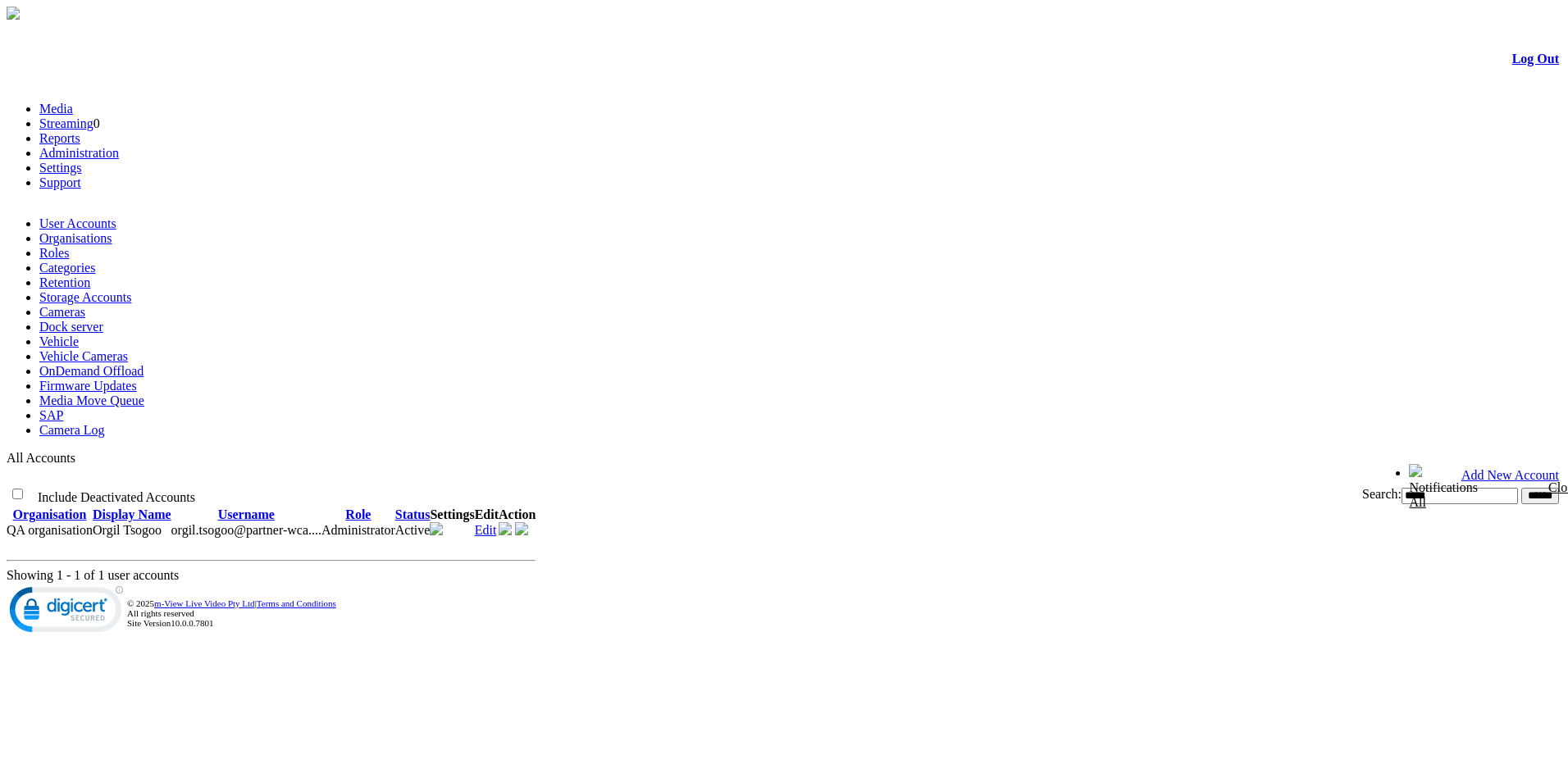
click at [498, 523] on link "Edit" at bounding box center [486, 530] width 22 height 14
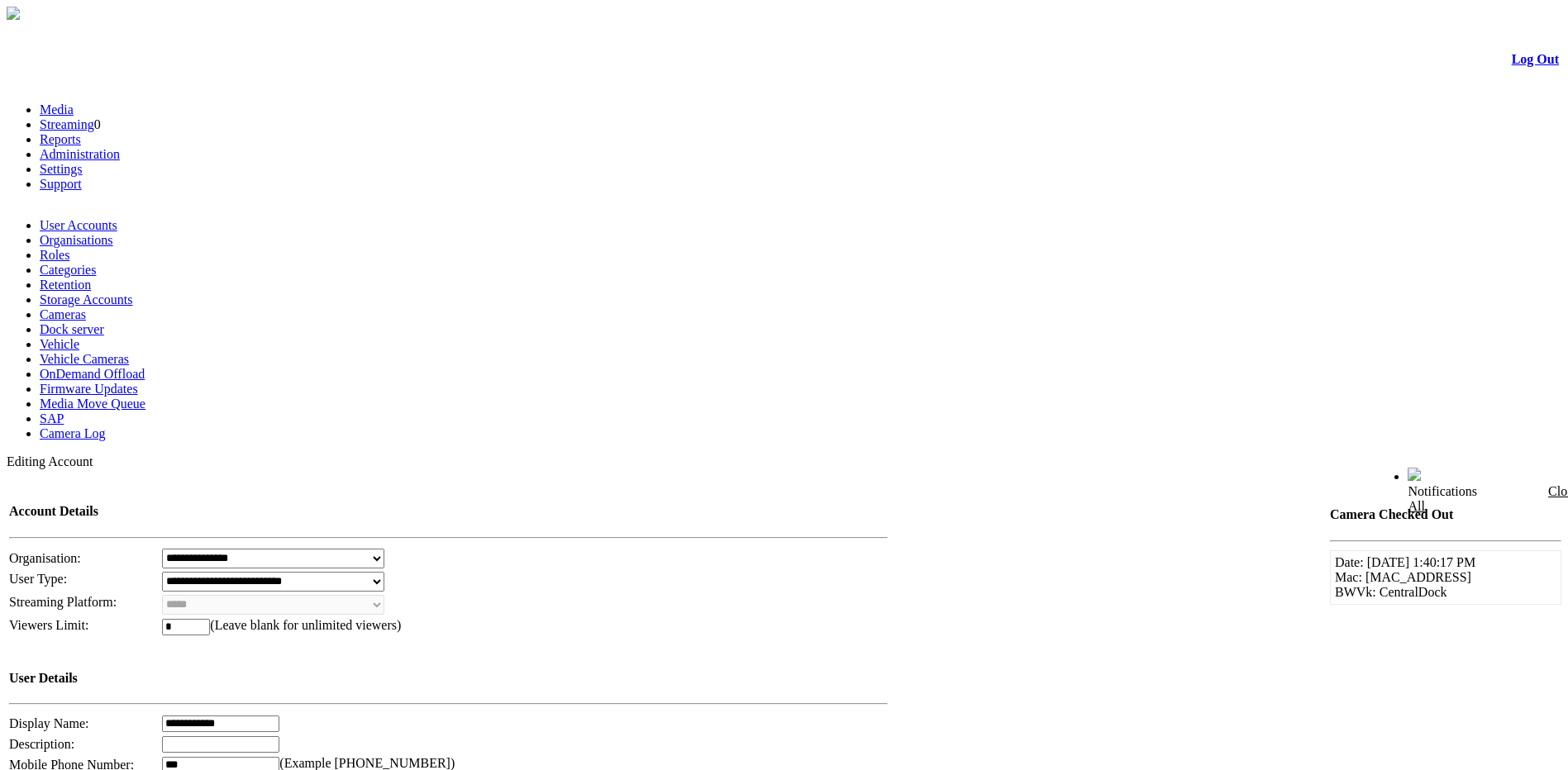
scroll to position [434, 0]
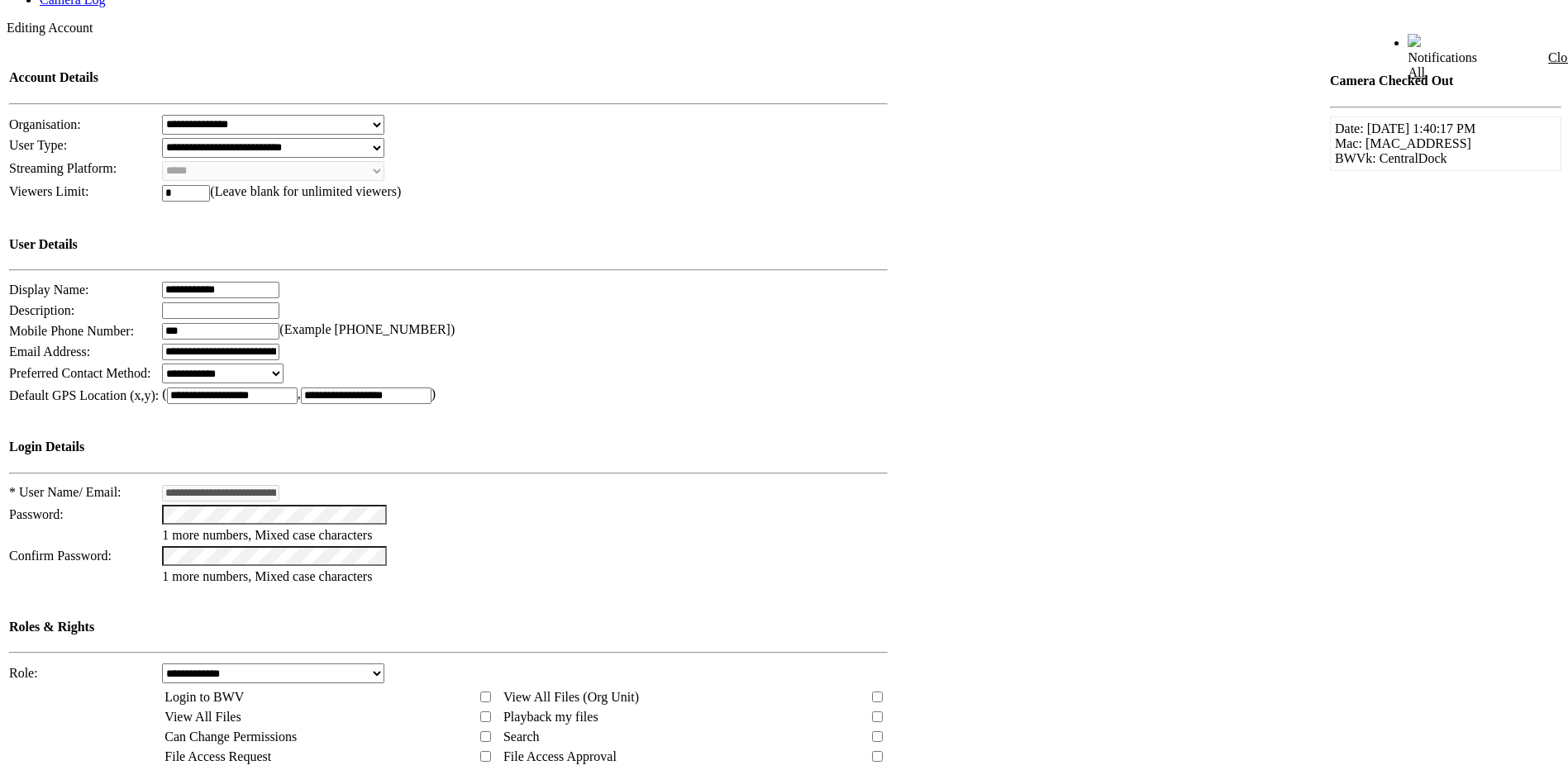
click at [867, 709] on td at bounding box center [876, 717] width 18 height 18
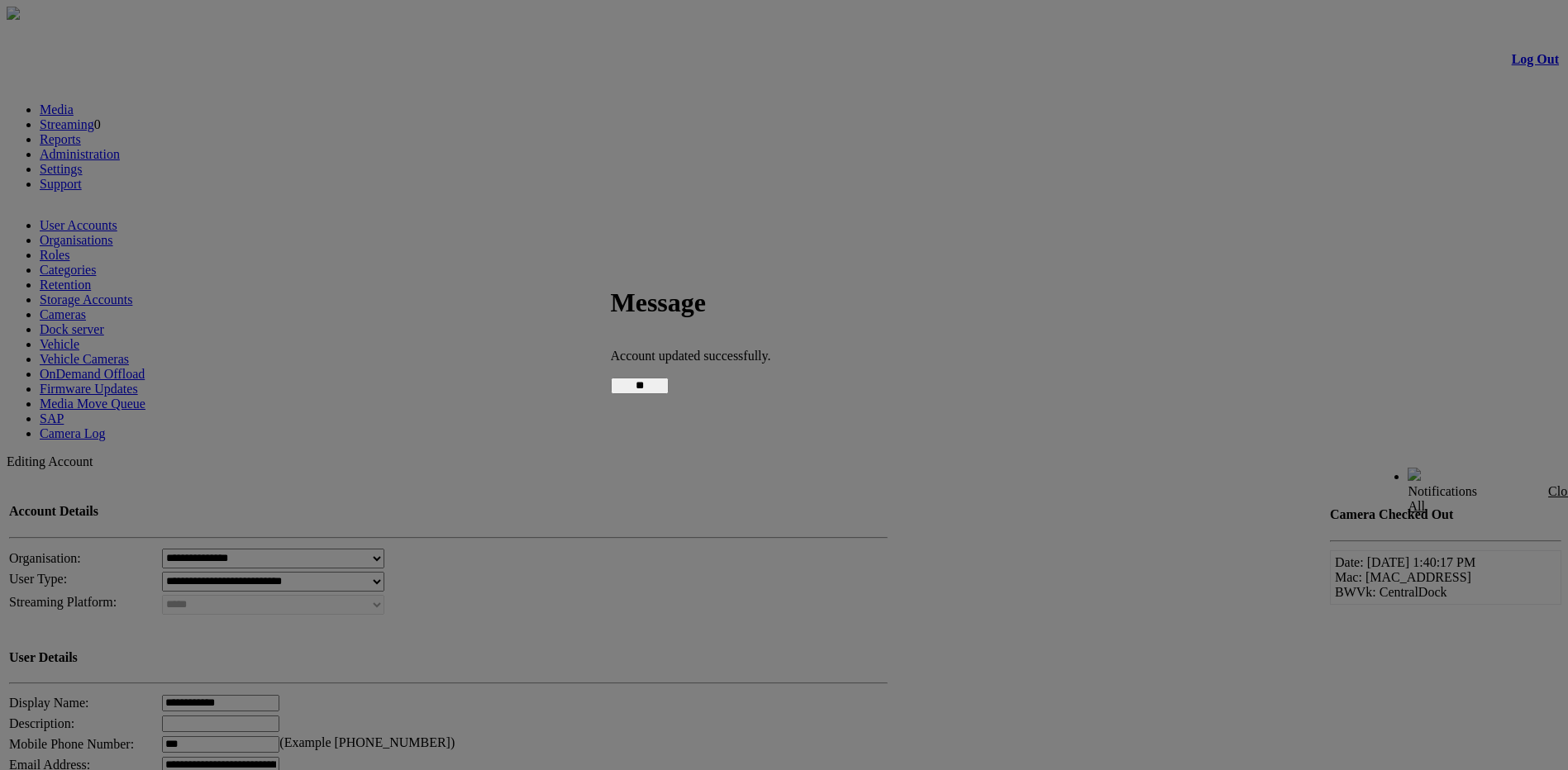
scroll to position [665, 0]
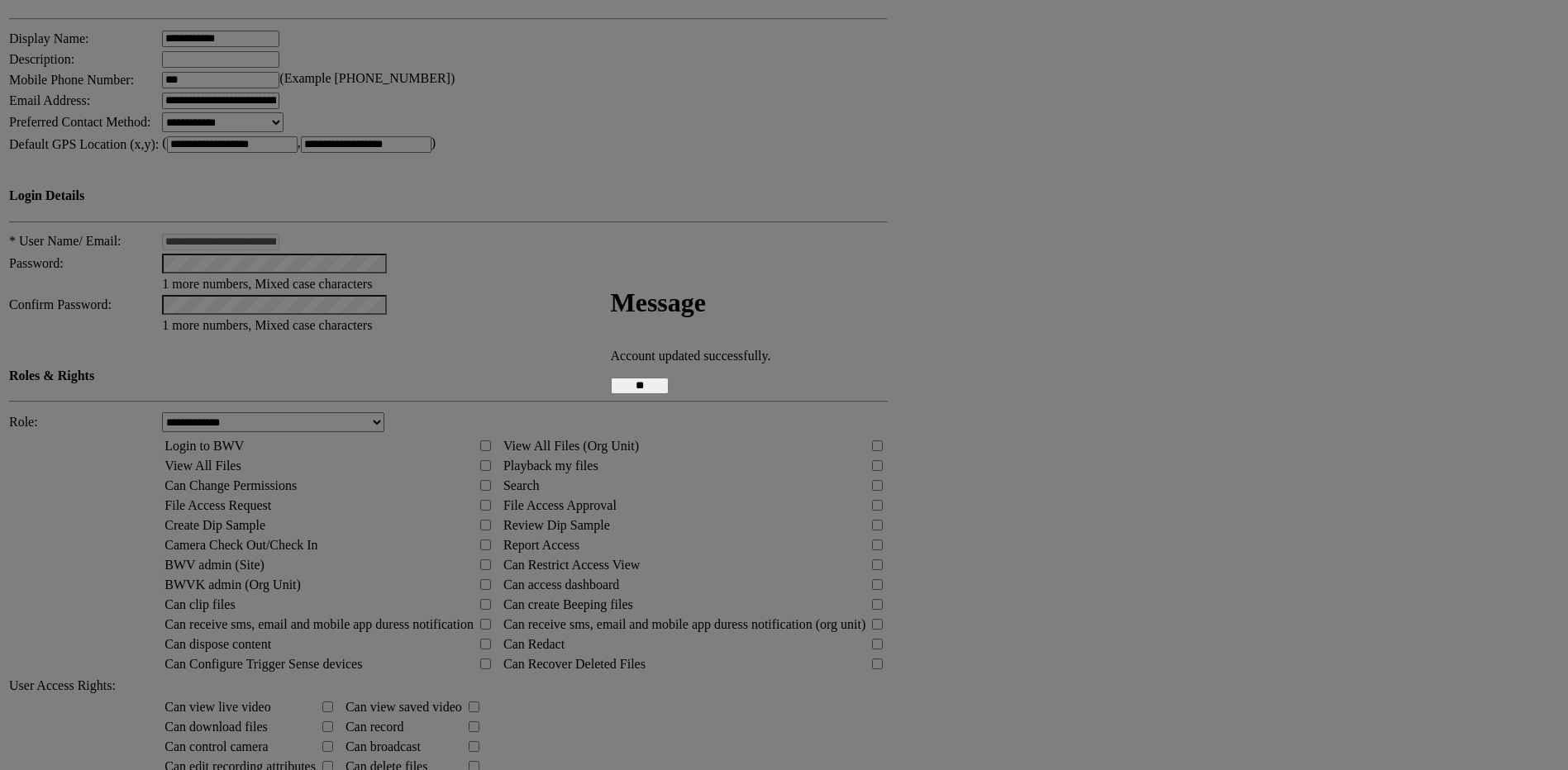
click at [669, 389] on input "**" at bounding box center [638, 385] width 57 height 17
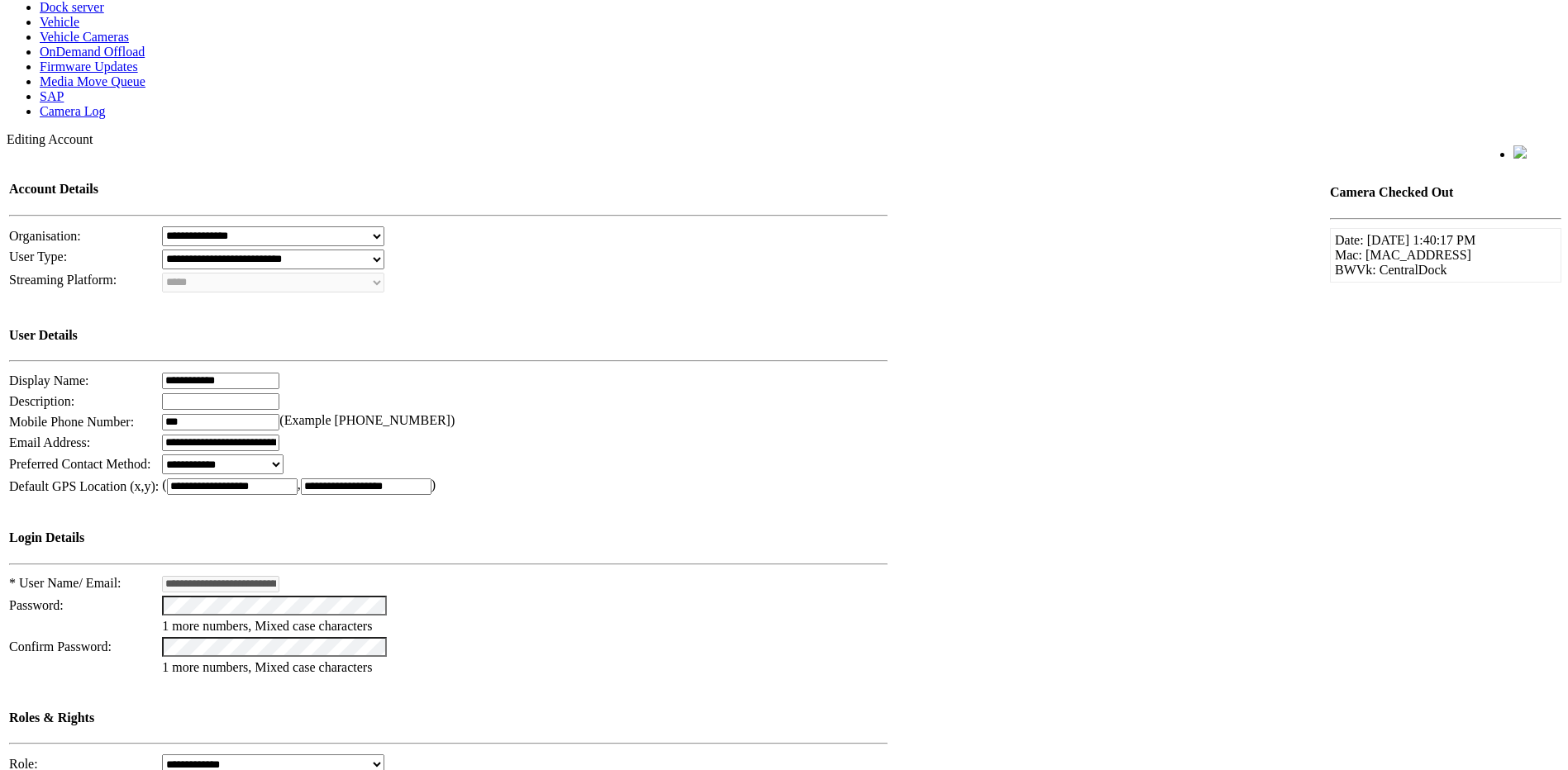
scroll to position [0, 0]
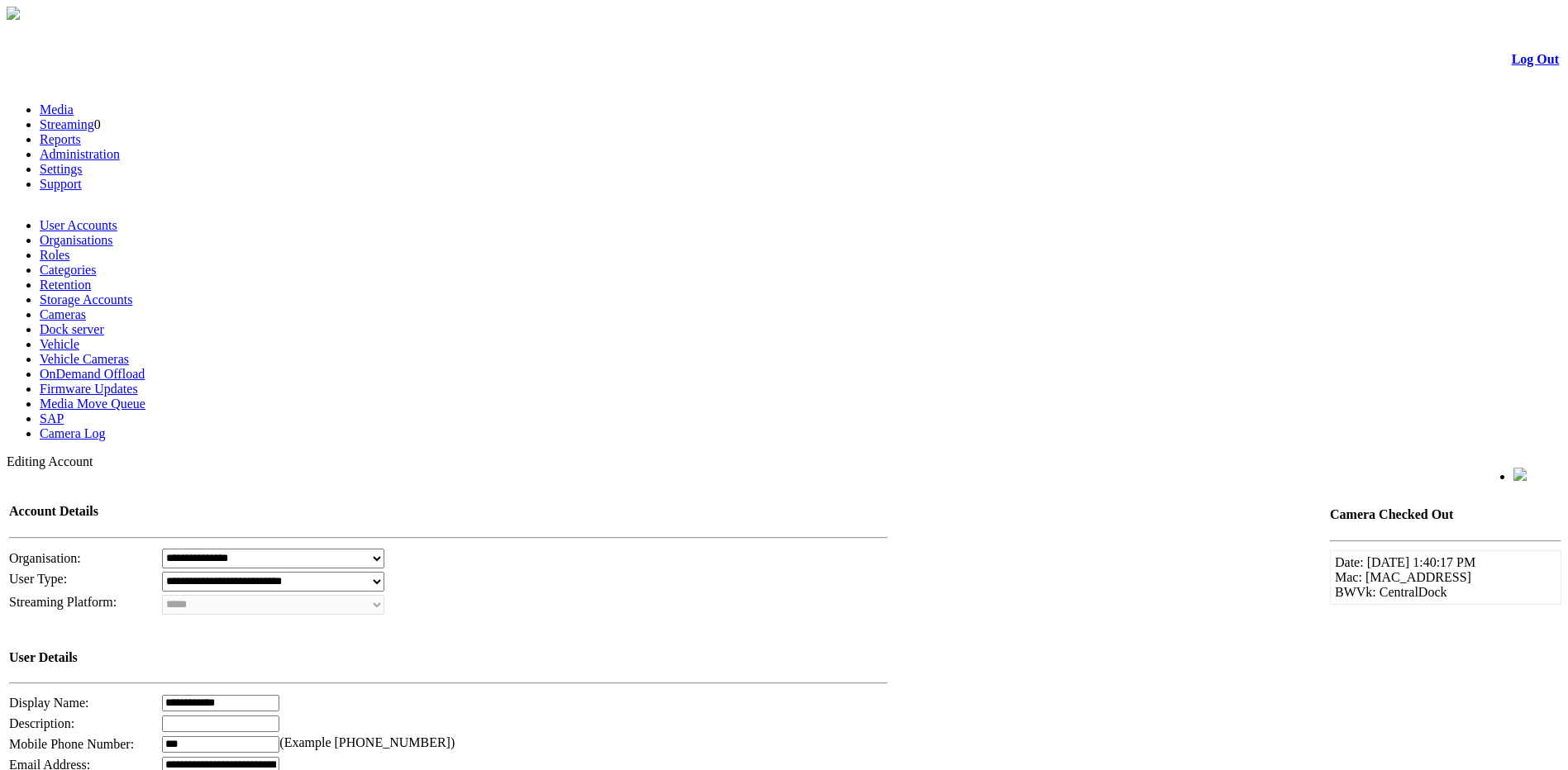
click at [74, 102] on link "Media" at bounding box center [56, 109] width 34 height 14
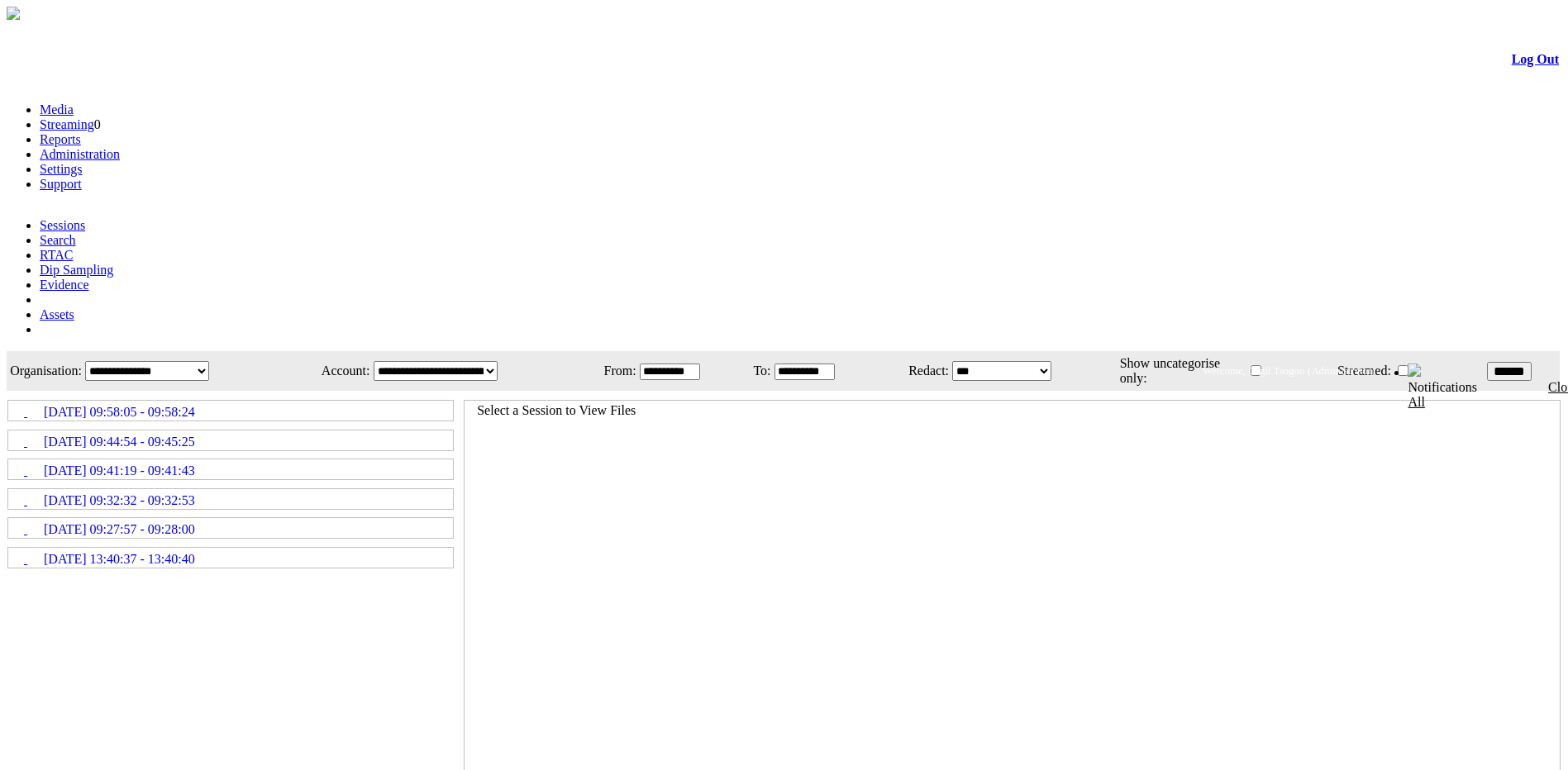
click at [195, 435] on span "[DATE] 09:44:54 - 09:45:25" at bounding box center [119, 442] width 151 height 15
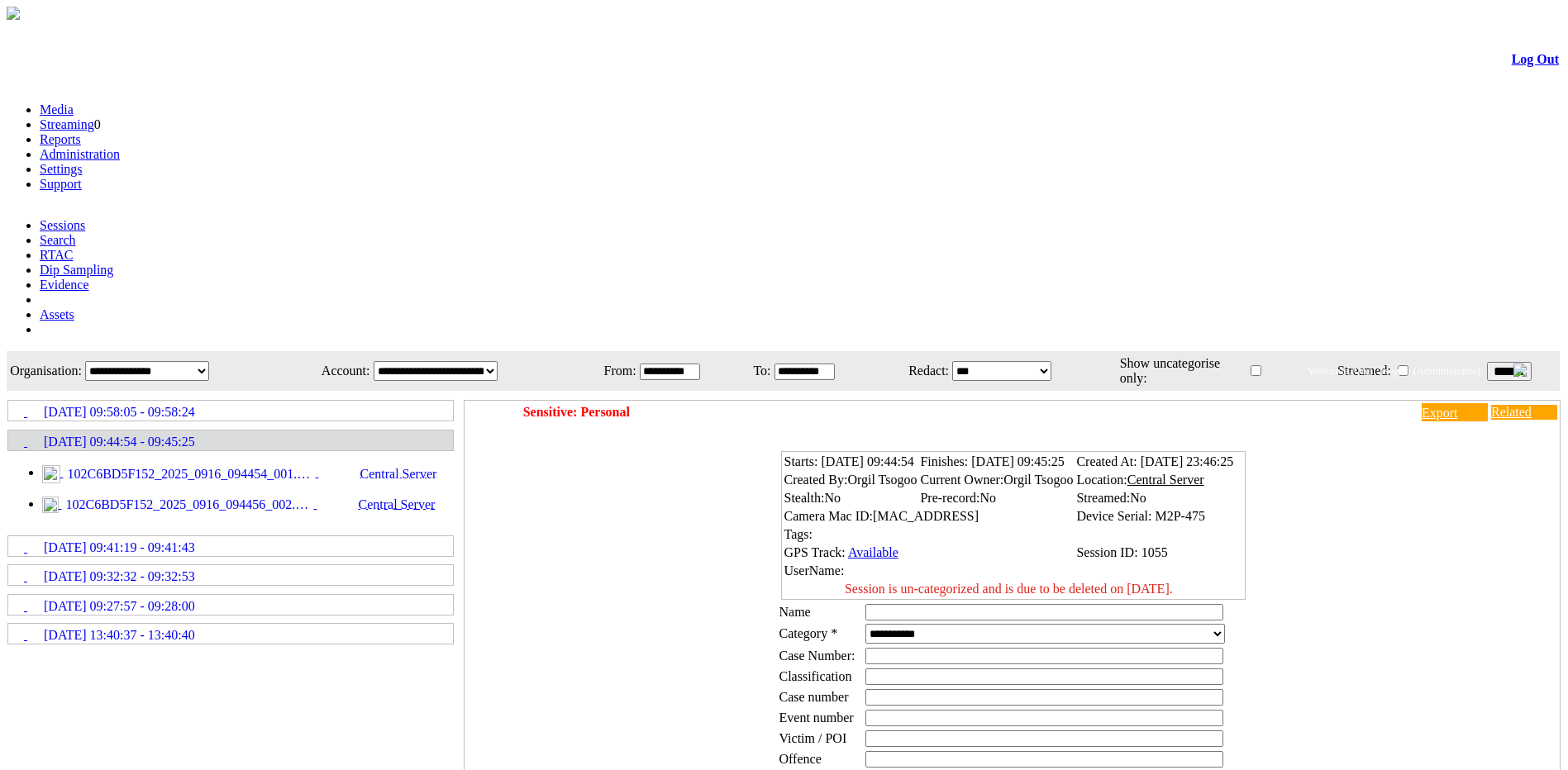
click at [252, 467] on span "102C6BD5F152_2025_0916_094454_001.MP4" at bounding box center [189, 474] width 252 height 15
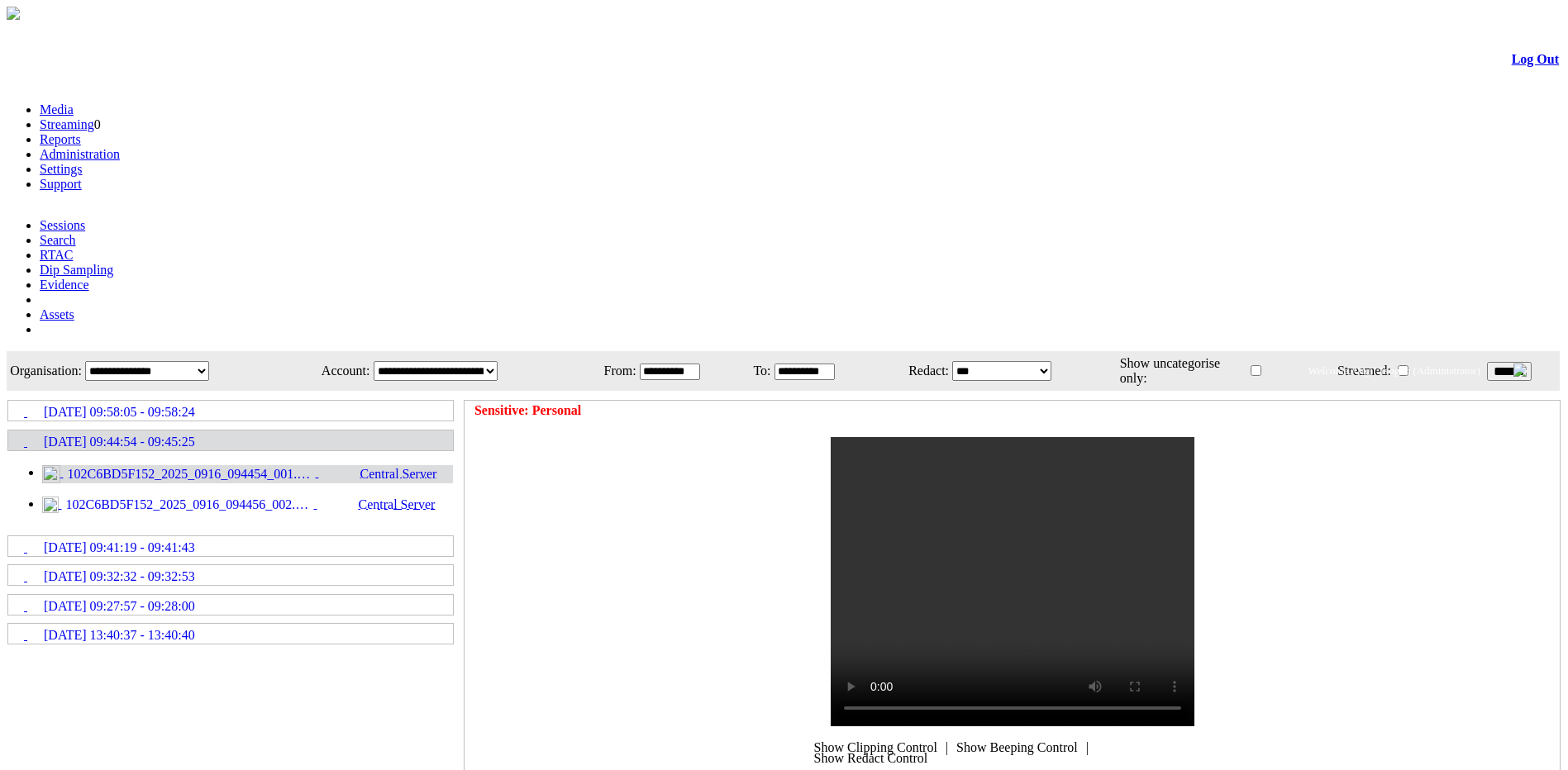
click at [1358, 401] on div "Sensitive: Personal" at bounding box center [1011, 566] width 1095 height 329
click at [269, 431] on link "16/09/2025 09:44:54 - 09:45:25" at bounding box center [230, 440] width 443 height 18
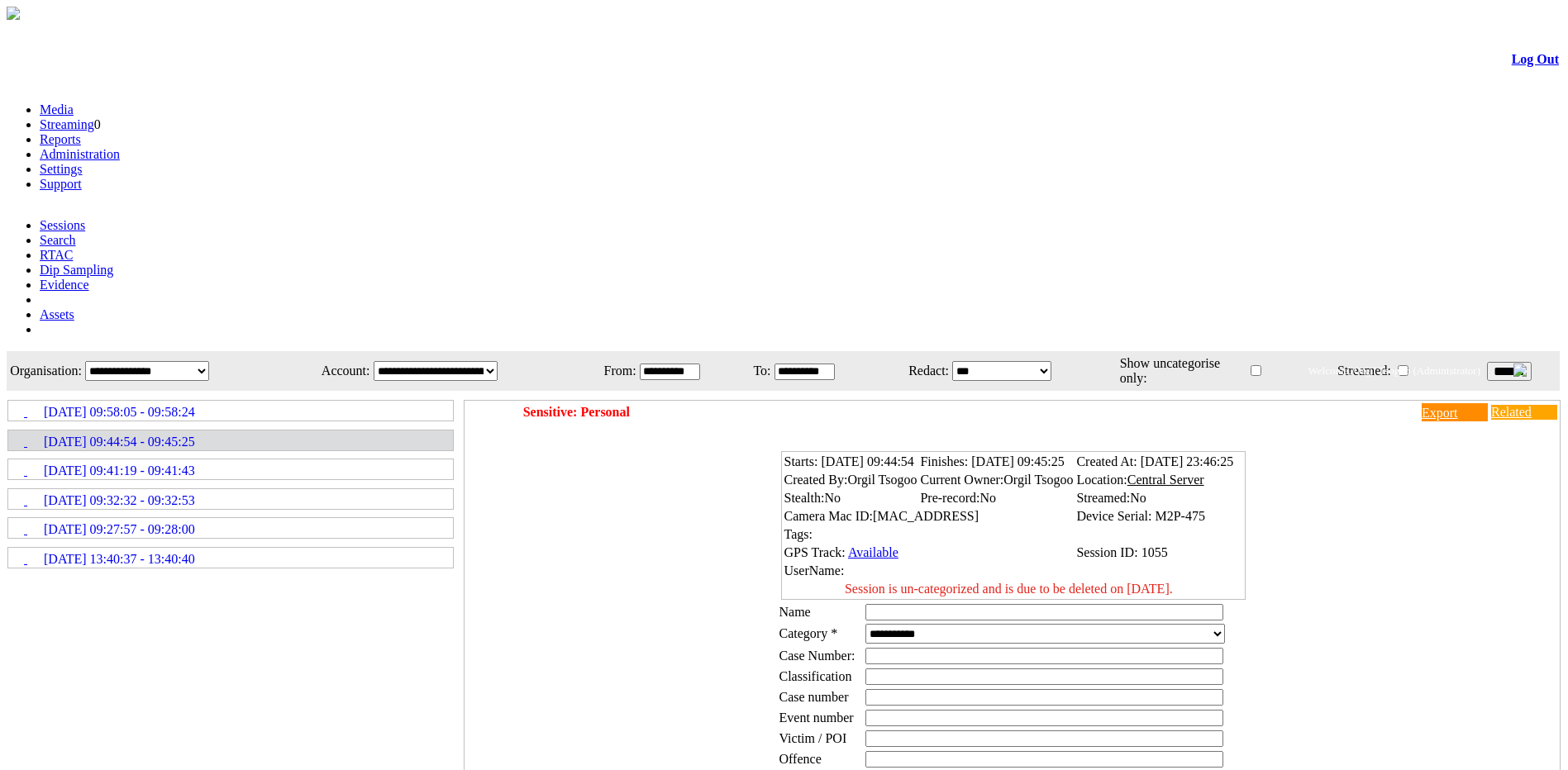
click at [1421, 403] on link "Export" at bounding box center [1454, 412] width 66 height 18
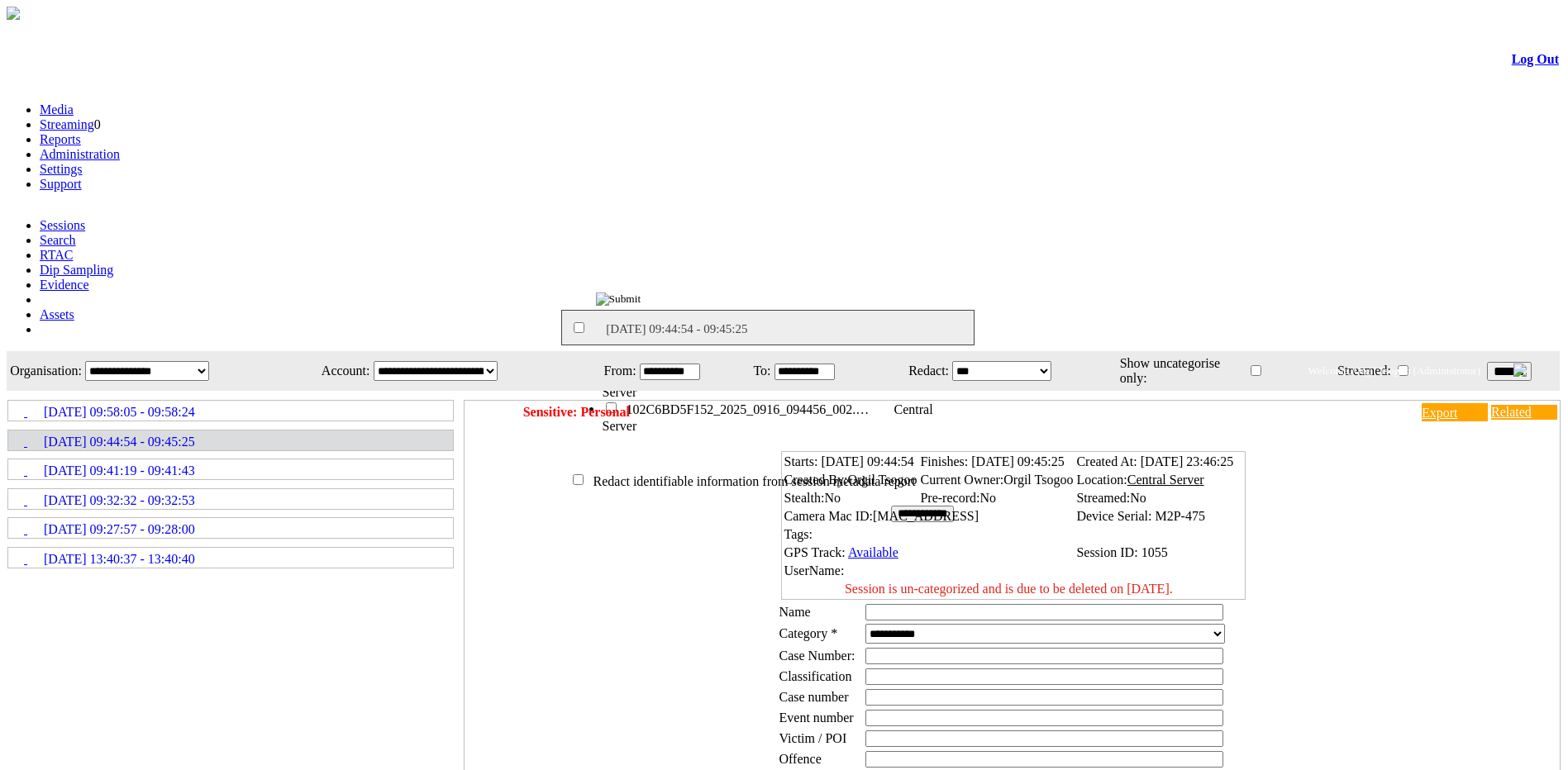
click at [947, 506] on input "**********" at bounding box center [922, 514] width 63 height 17
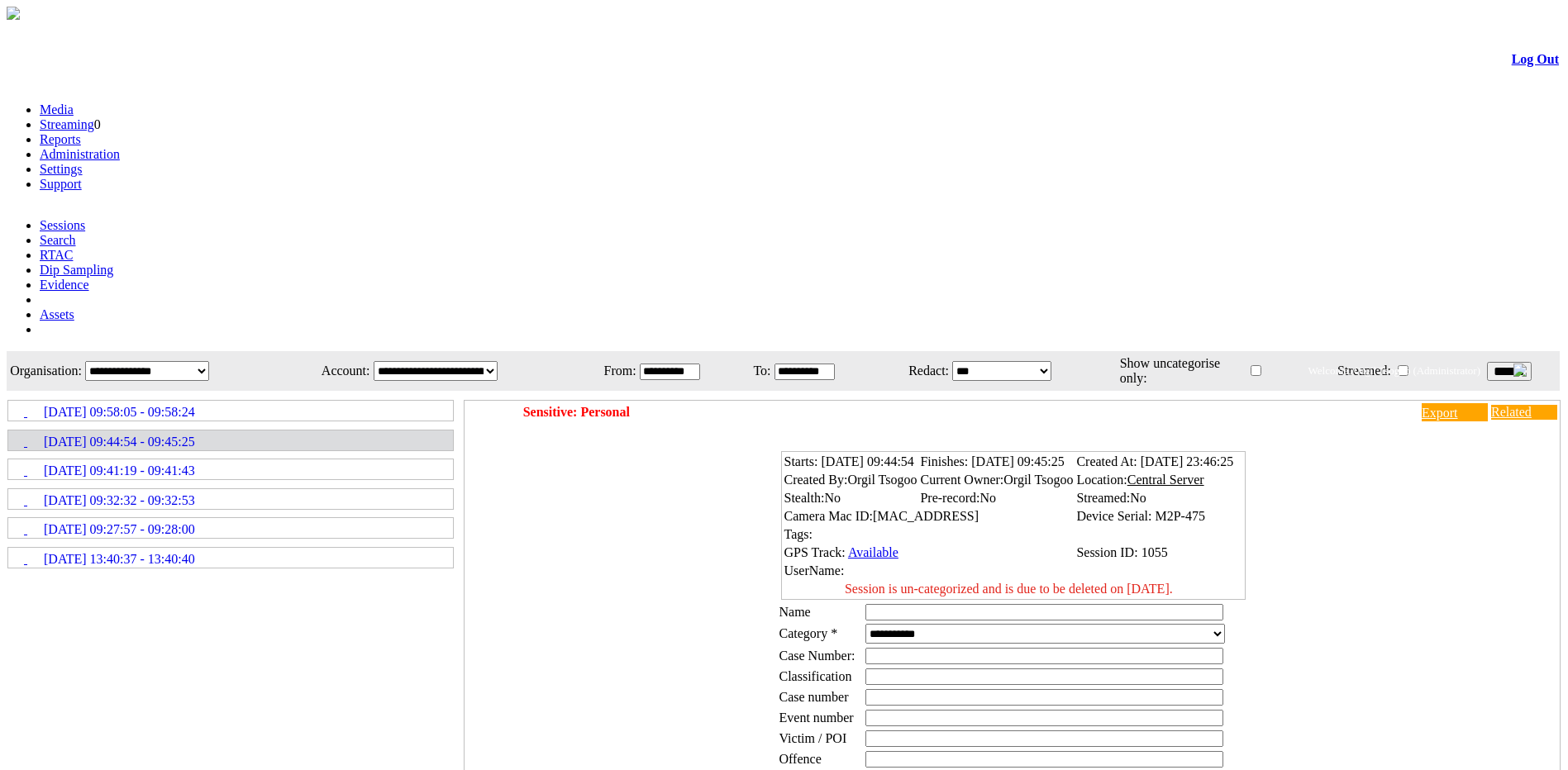
click at [120, 147] on link "Administration" at bounding box center [80, 154] width 80 height 14
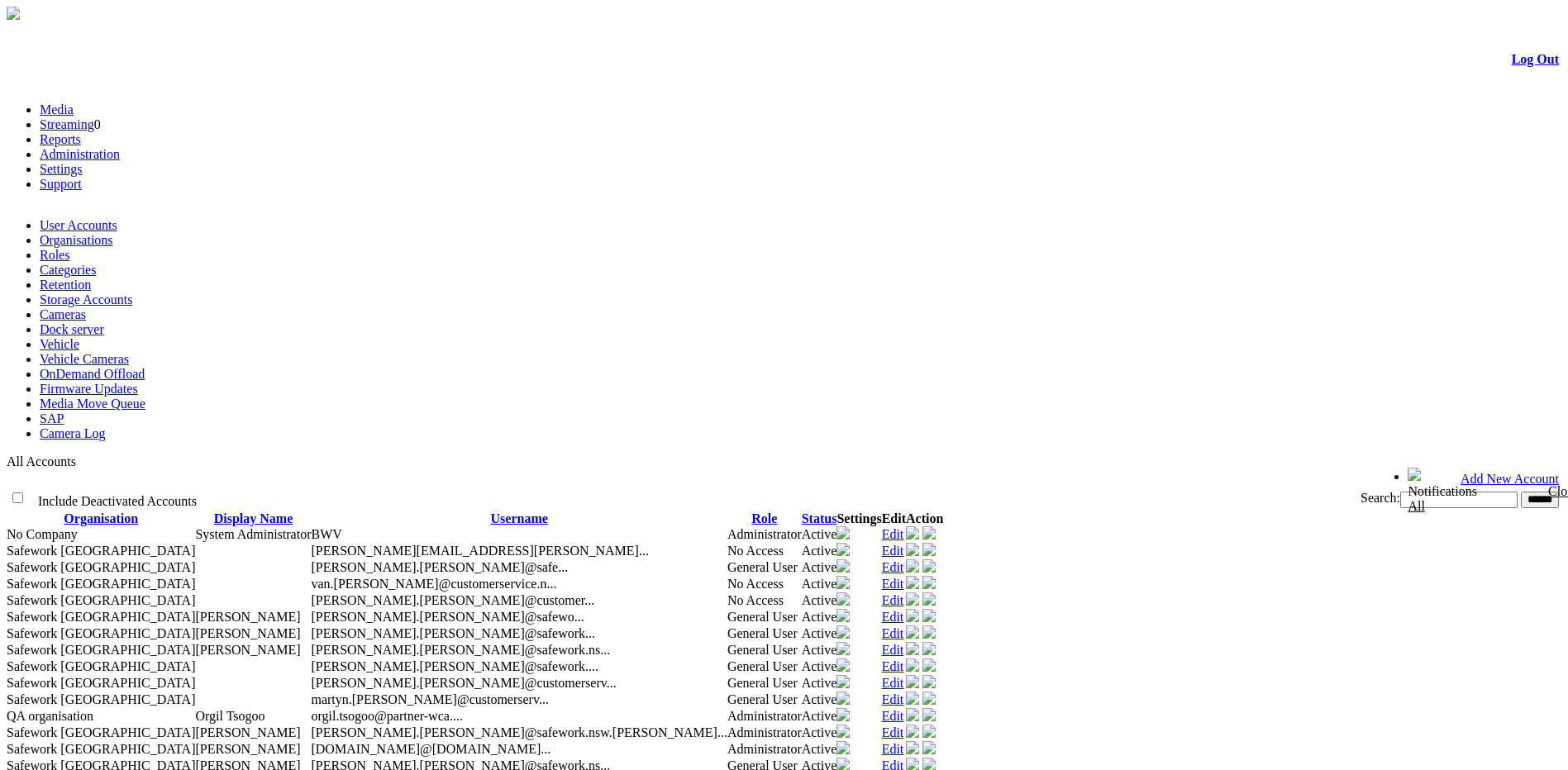
click at [1400, 492] on input "text" at bounding box center [1458, 499] width 118 height 17
type input "*****"
click at [1520, 492] on input "******" at bounding box center [1539, 499] width 38 height 17
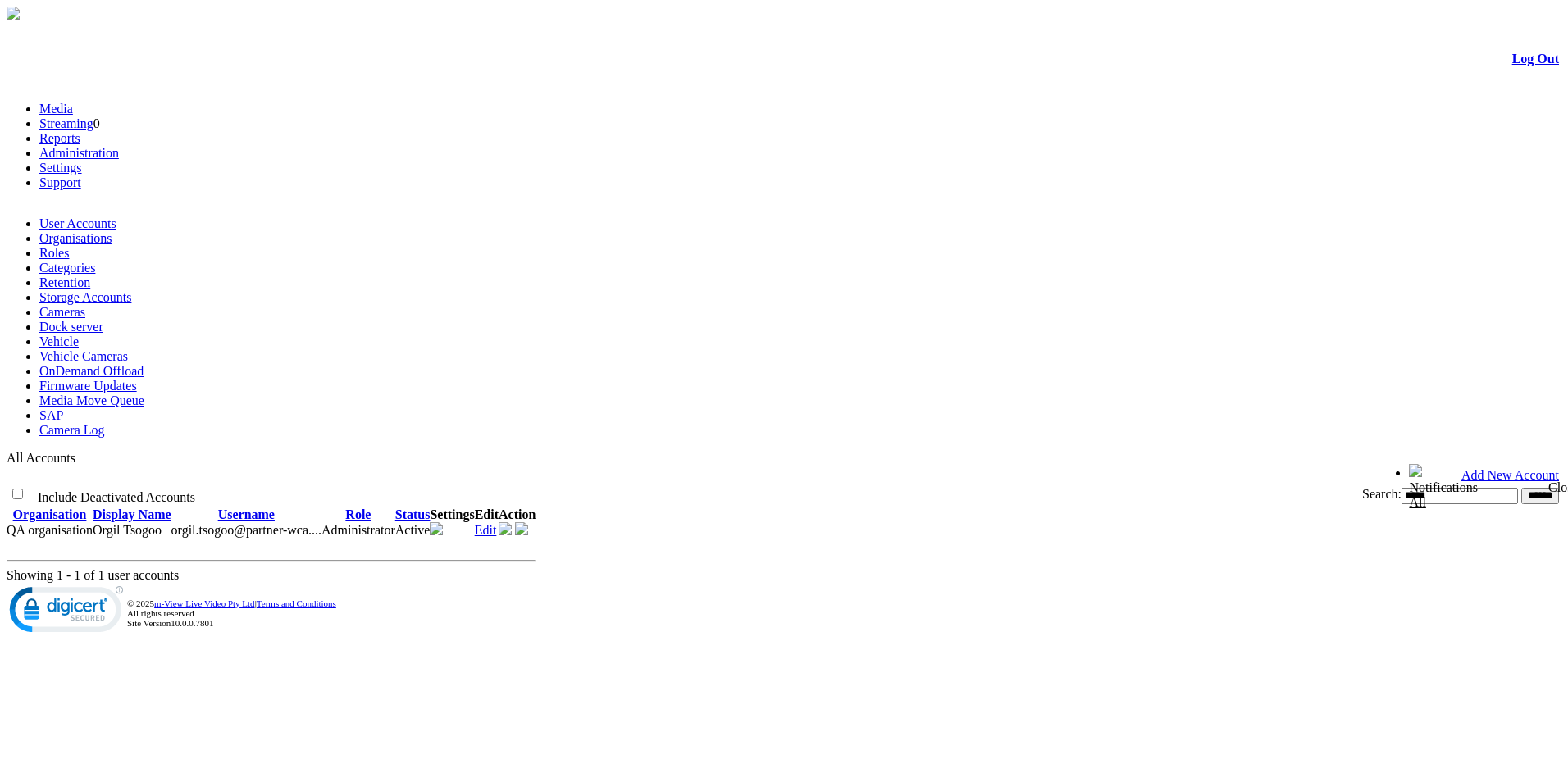
click at [498, 523] on link "Edit" at bounding box center [486, 530] width 22 height 14
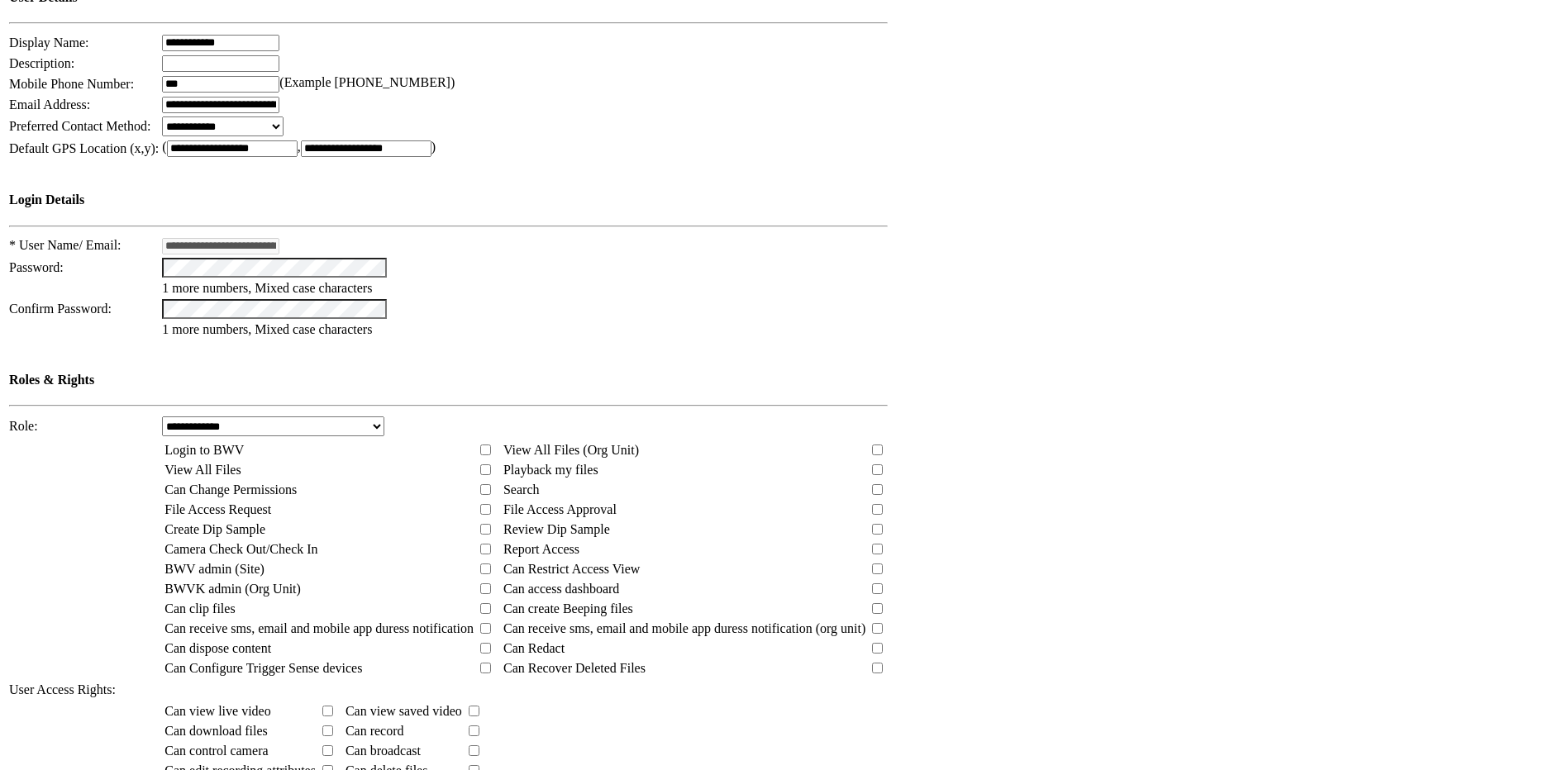
scroll to position [694, 0]
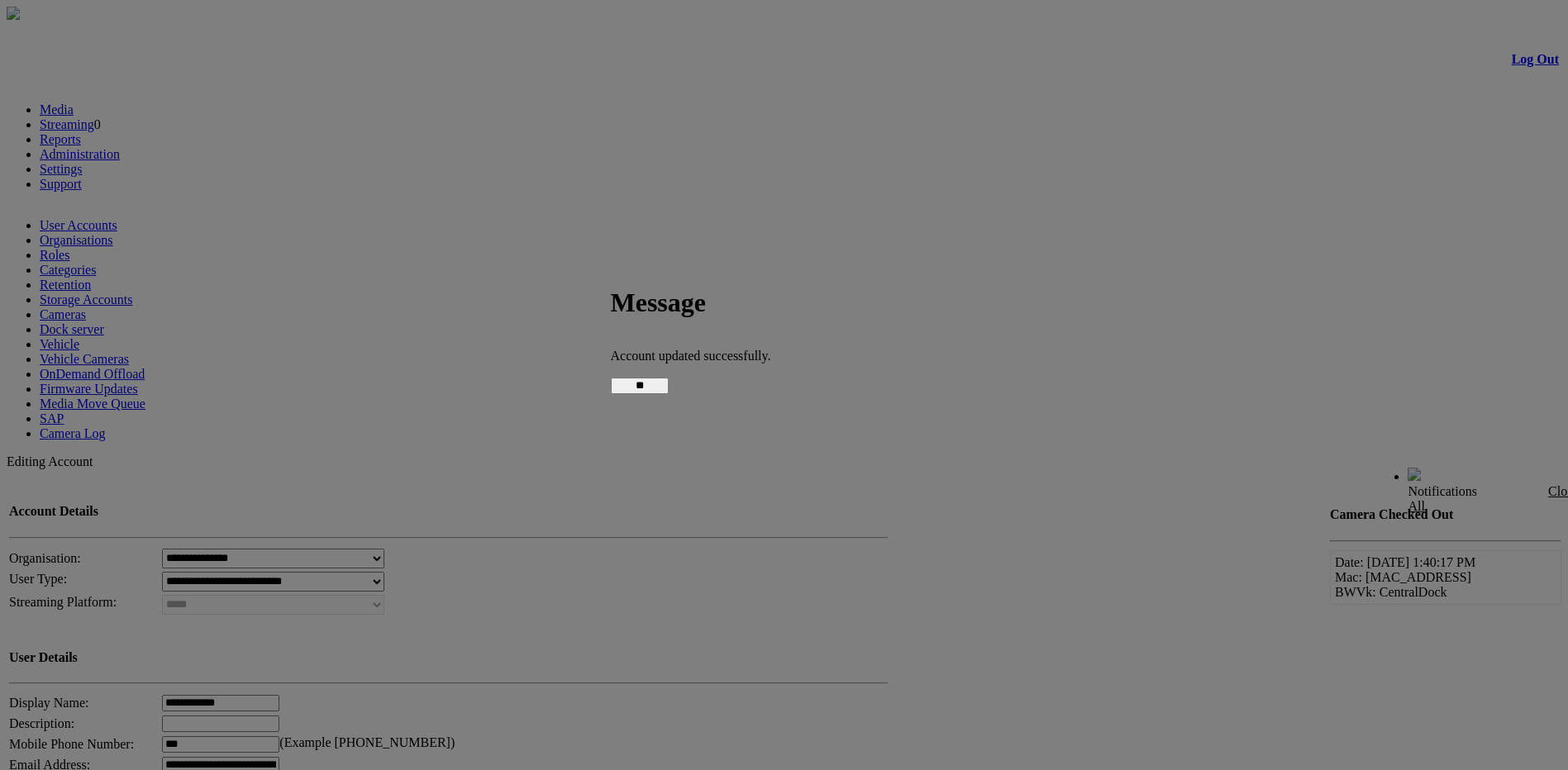
scroll to position [665, 0]
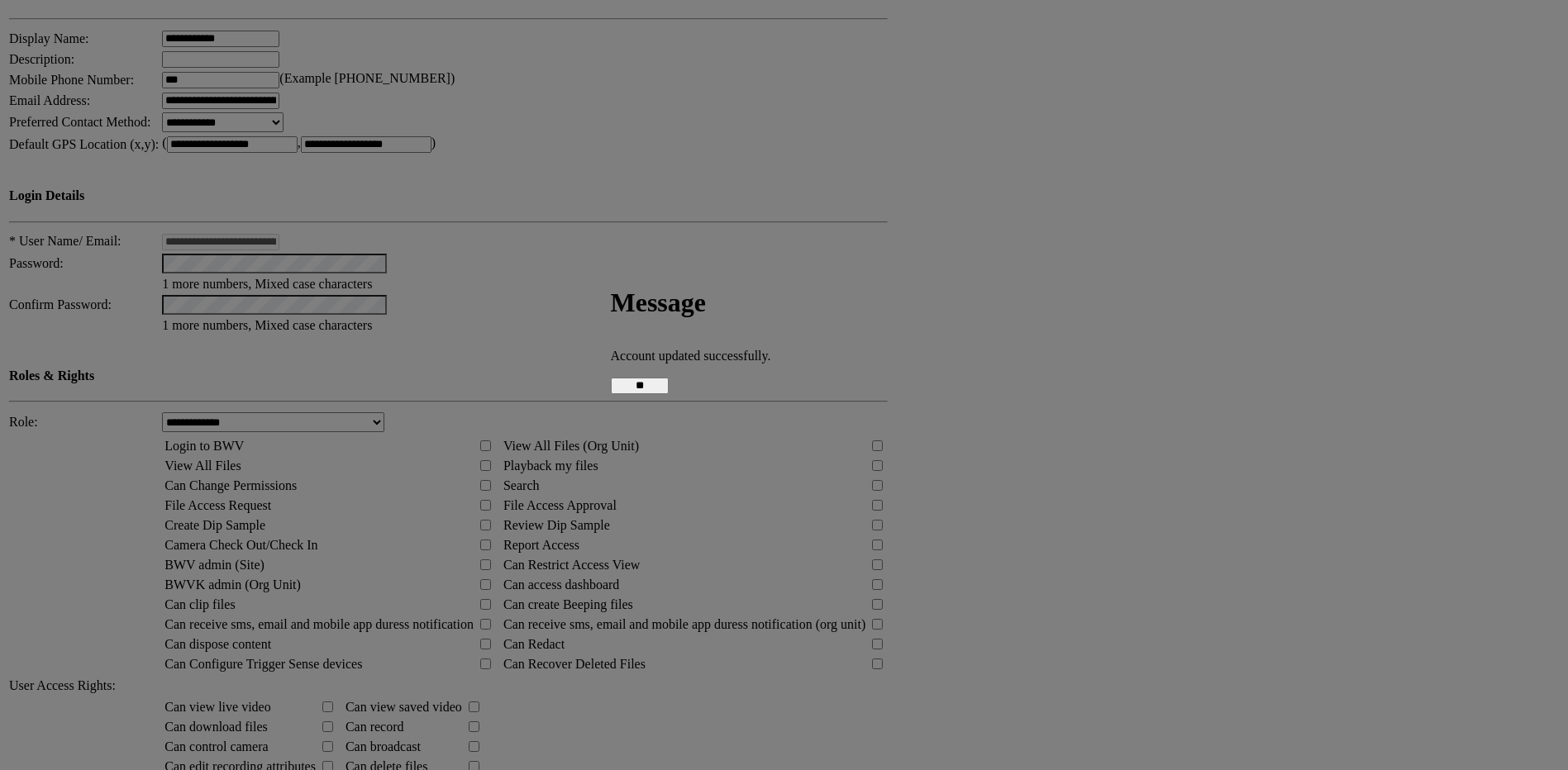
click at [669, 381] on input "**" at bounding box center [638, 385] width 57 height 17
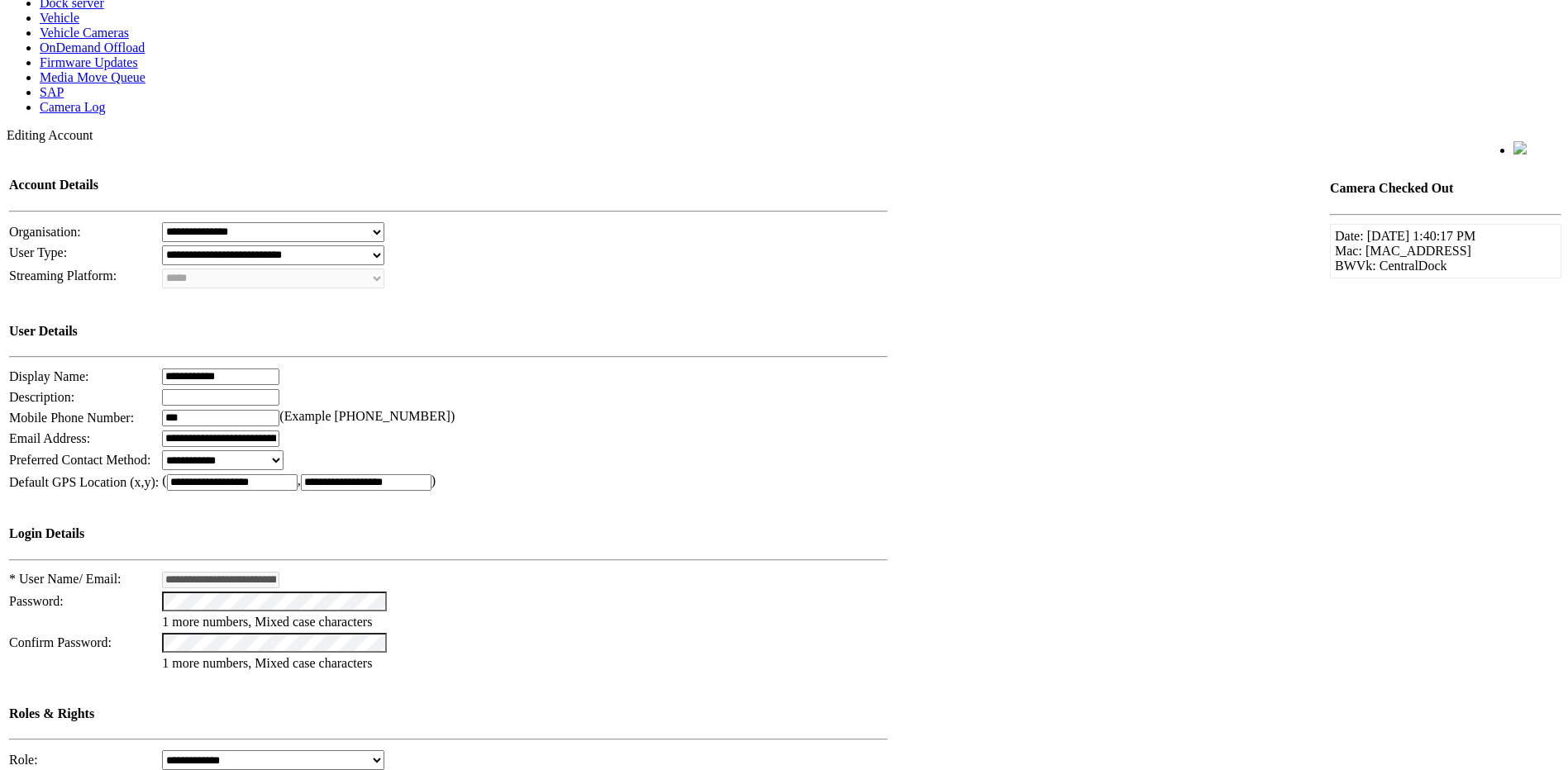
scroll to position [414, 0]
